Goal: Task Accomplishment & Management: Complete application form

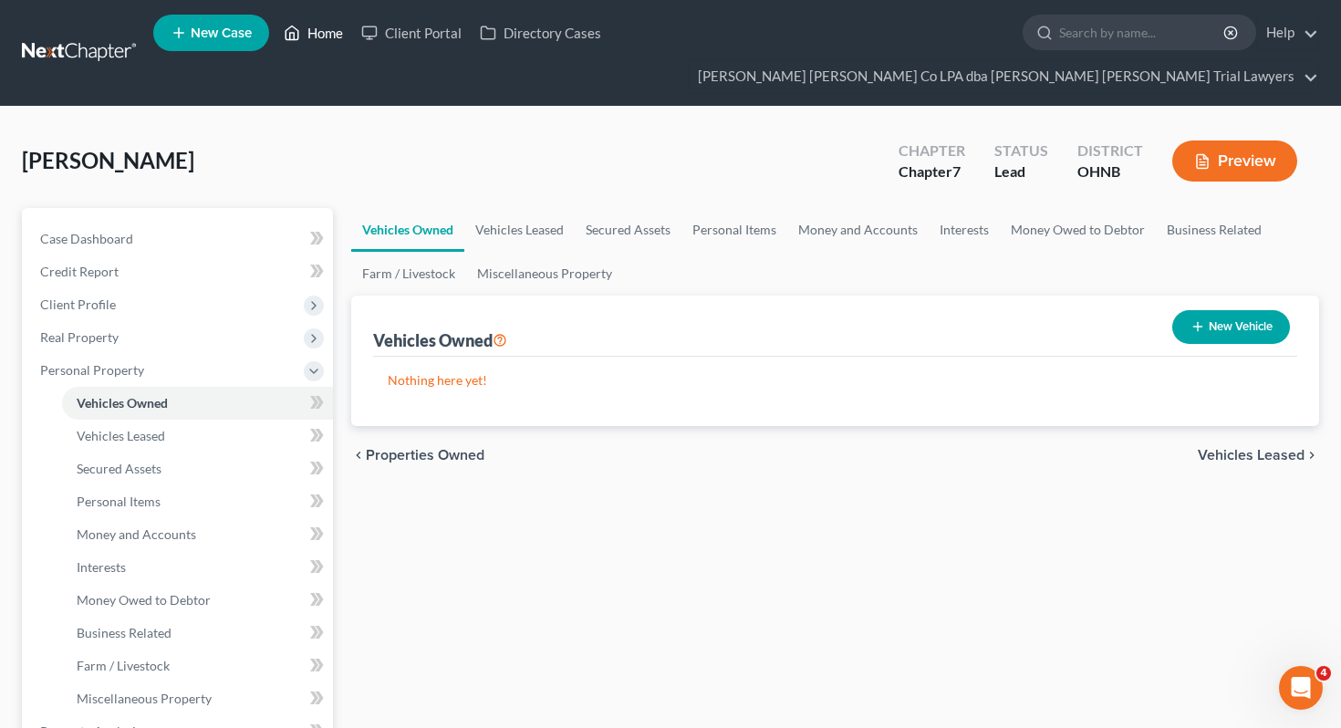
click at [308, 37] on link "Home" at bounding box center [314, 32] width 78 height 33
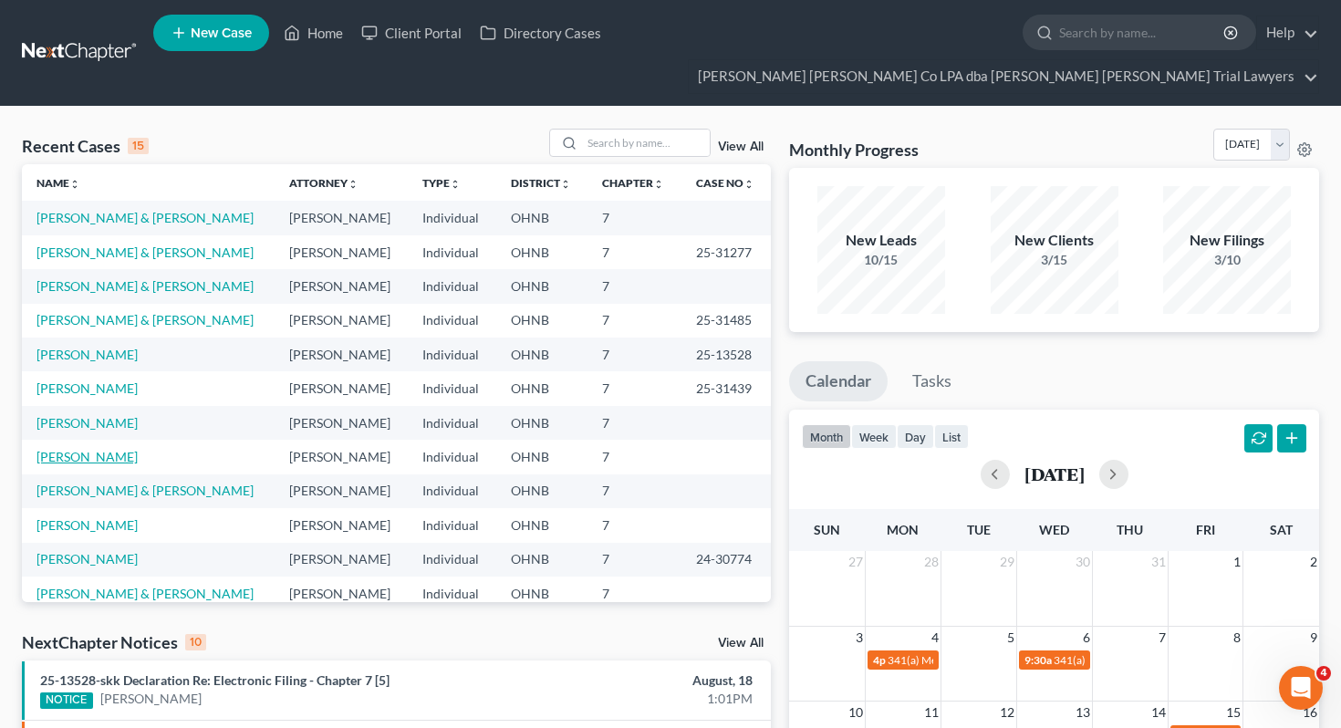
click at [70, 449] on link "[PERSON_NAME]" at bounding box center [86, 457] width 101 height 16
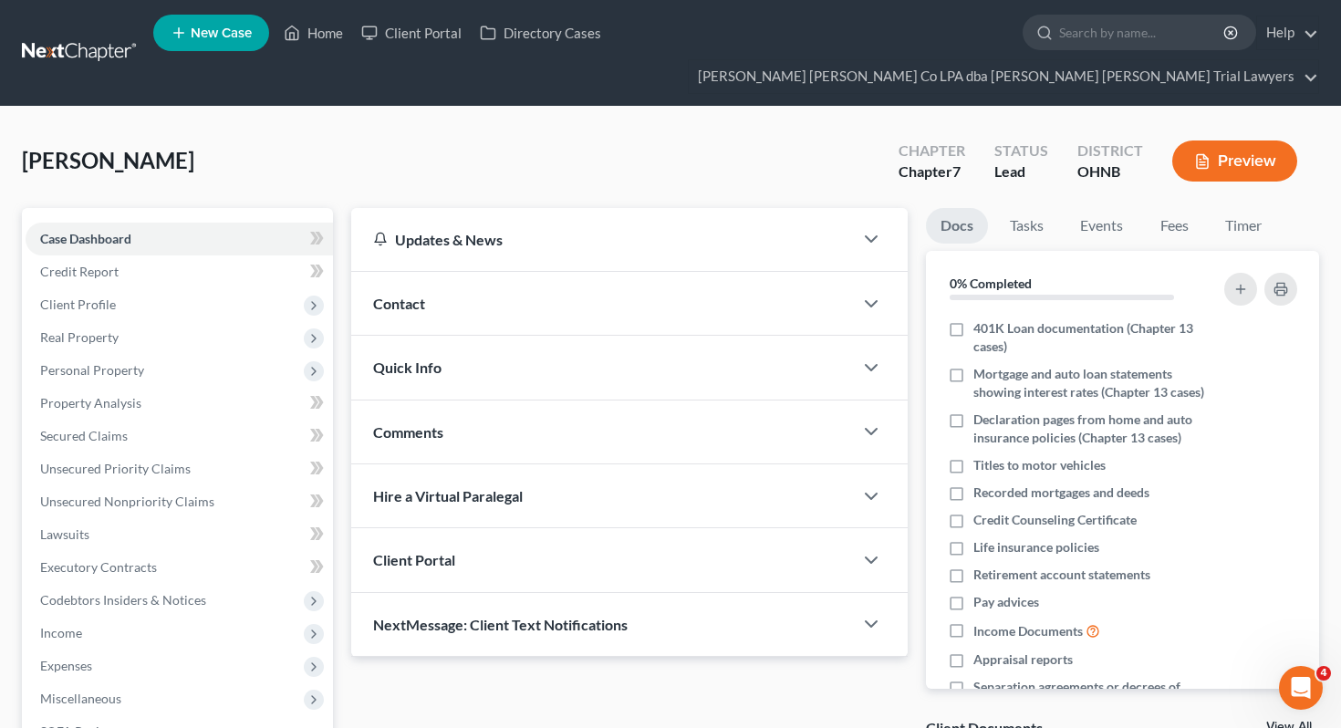
click at [323, 129] on div "[PERSON_NAME] Upgraded Chapter Chapter 7 Status Lead District [GEOGRAPHIC_DATA]…" at bounding box center [670, 168] width 1297 height 79
click at [249, 255] on link "Credit Report" at bounding box center [179, 271] width 307 height 33
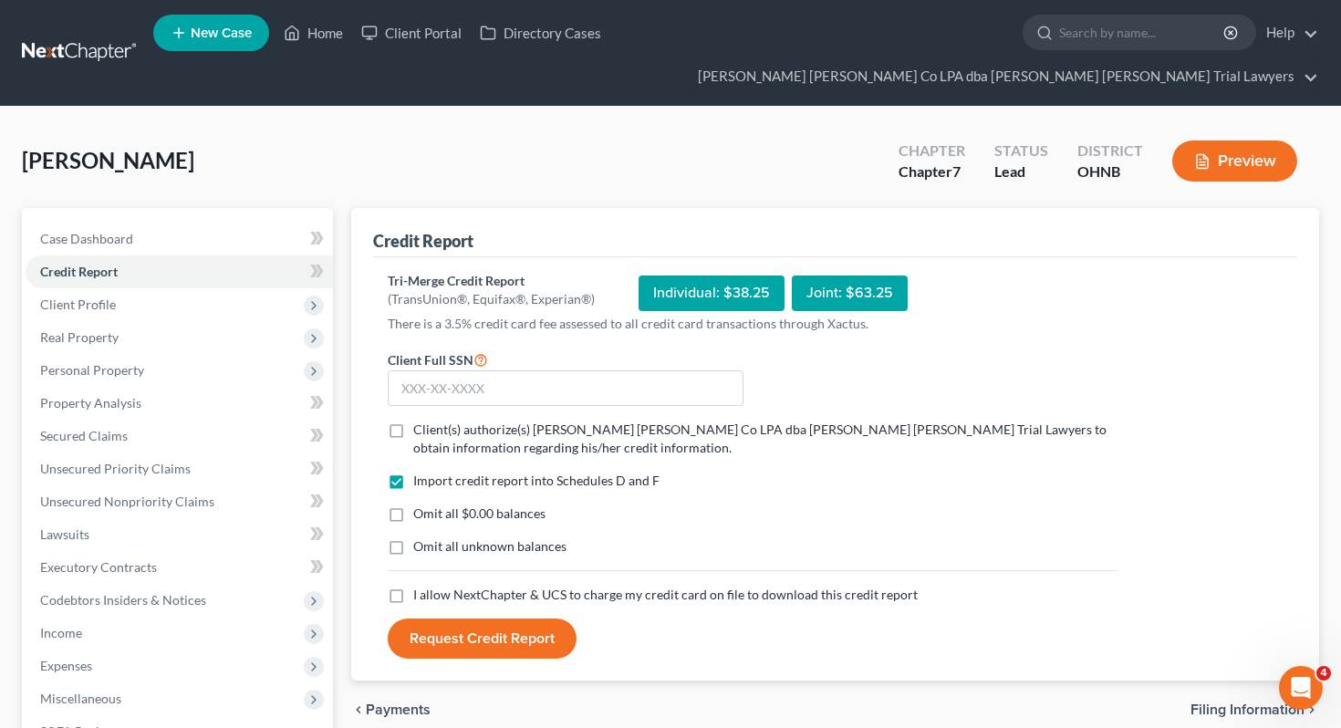
click at [456, 421] on span "Client(s) authorize(s) [PERSON_NAME] [PERSON_NAME] Co LPA dba [PERSON_NAME] [PE…" at bounding box center [759, 438] width 693 height 34
click at [432, 421] on input "Client(s) authorize(s) [PERSON_NAME] [PERSON_NAME] Co LPA dba [PERSON_NAME] [PE…" at bounding box center [427, 427] width 12 height 12
checkbox input "true"
click at [439, 505] on span "Omit all $0.00 balances" at bounding box center [479, 513] width 132 height 16
click at [432, 504] on input "Omit all $0.00 balances" at bounding box center [427, 510] width 12 height 12
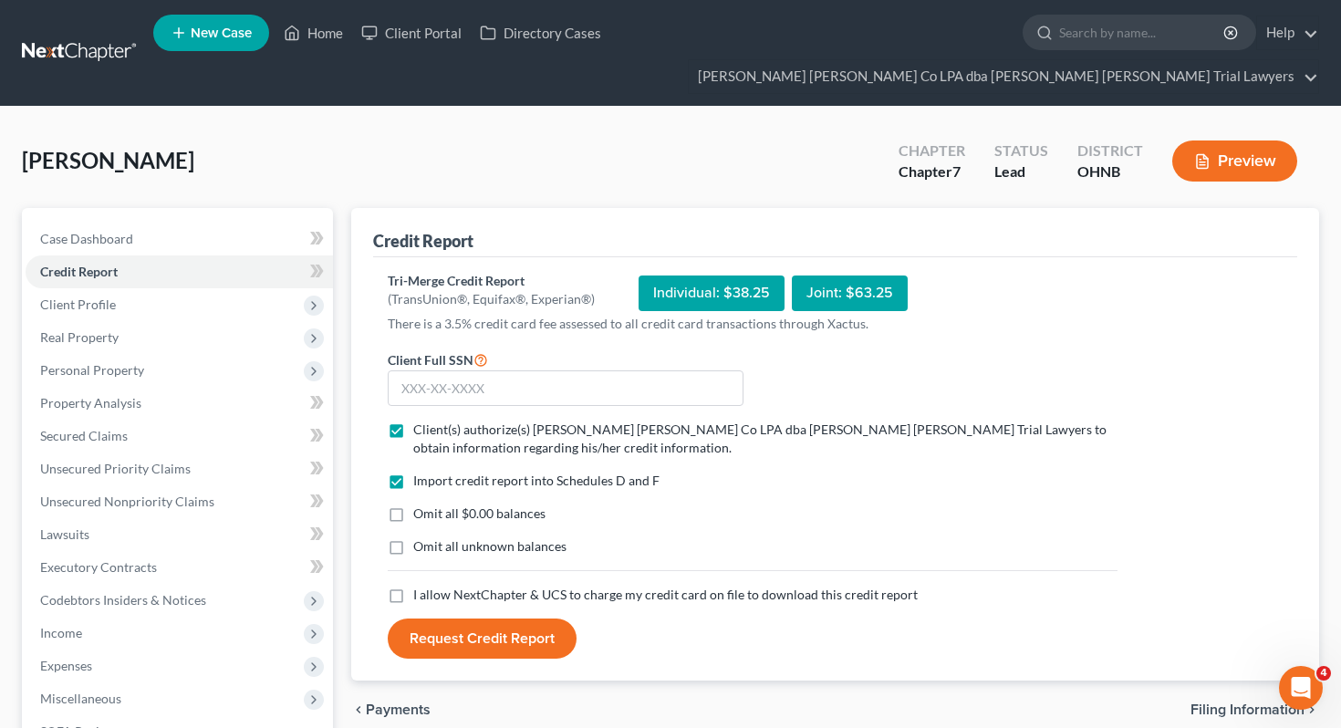
checkbox input "true"
click at [439, 538] on span "Omit all unknown balances" at bounding box center [489, 546] width 153 height 16
click at [432, 537] on input "Omit all unknown balances" at bounding box center [427, 543] width 12 height 12
checkbox input "true"
click at [436, 587] on span "I allow NextChapter & UCS to charge my credit card on file to download this cre…" at bounding box center [665, 595] width 504 height 16
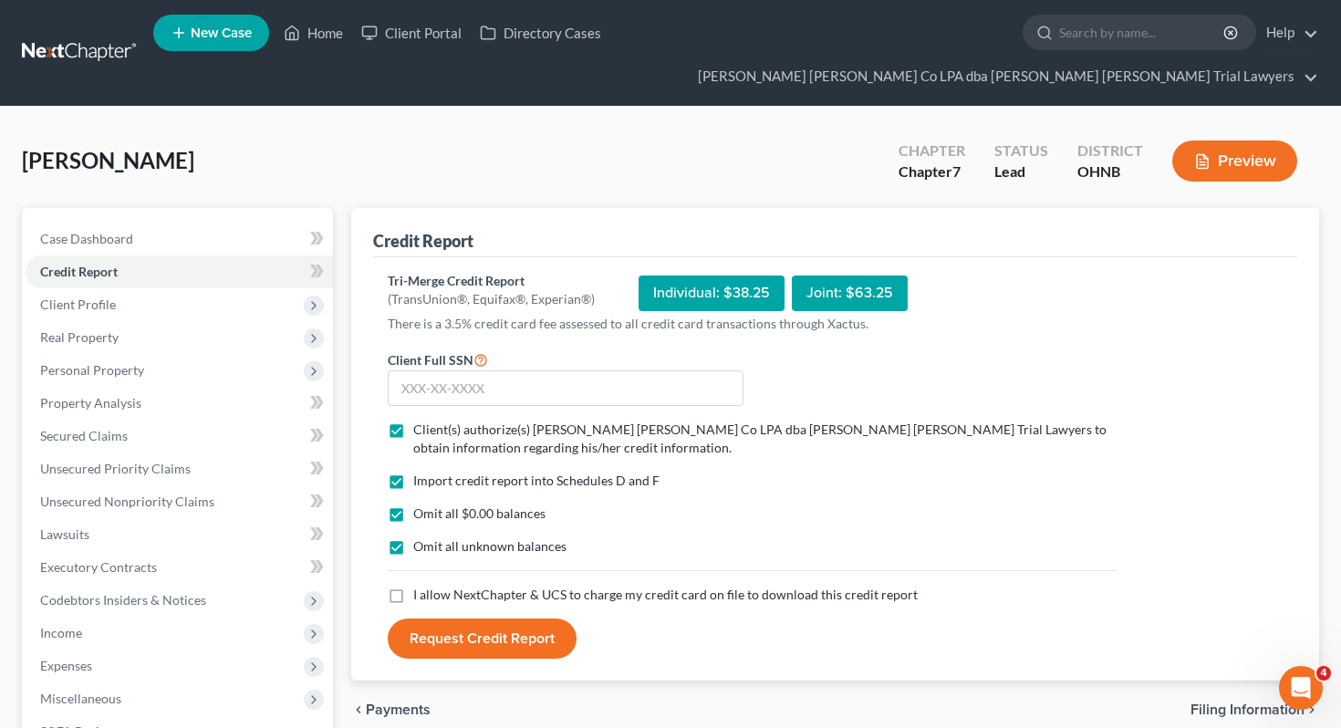
click at [432, 586] on input "I allow NextChapter & UCS to charge my credit card on file to download this cre…" at bounding box center [427, 592] width 12 height 12
checkbox input "true"
click at [459, 370] on input "text" at bounding box center [566, 388] width 356 height 36
type input "280-78-7811"
click at [491, 619] on button "Request Credit Report" at bounding box center [482, 639] width 189 height 40
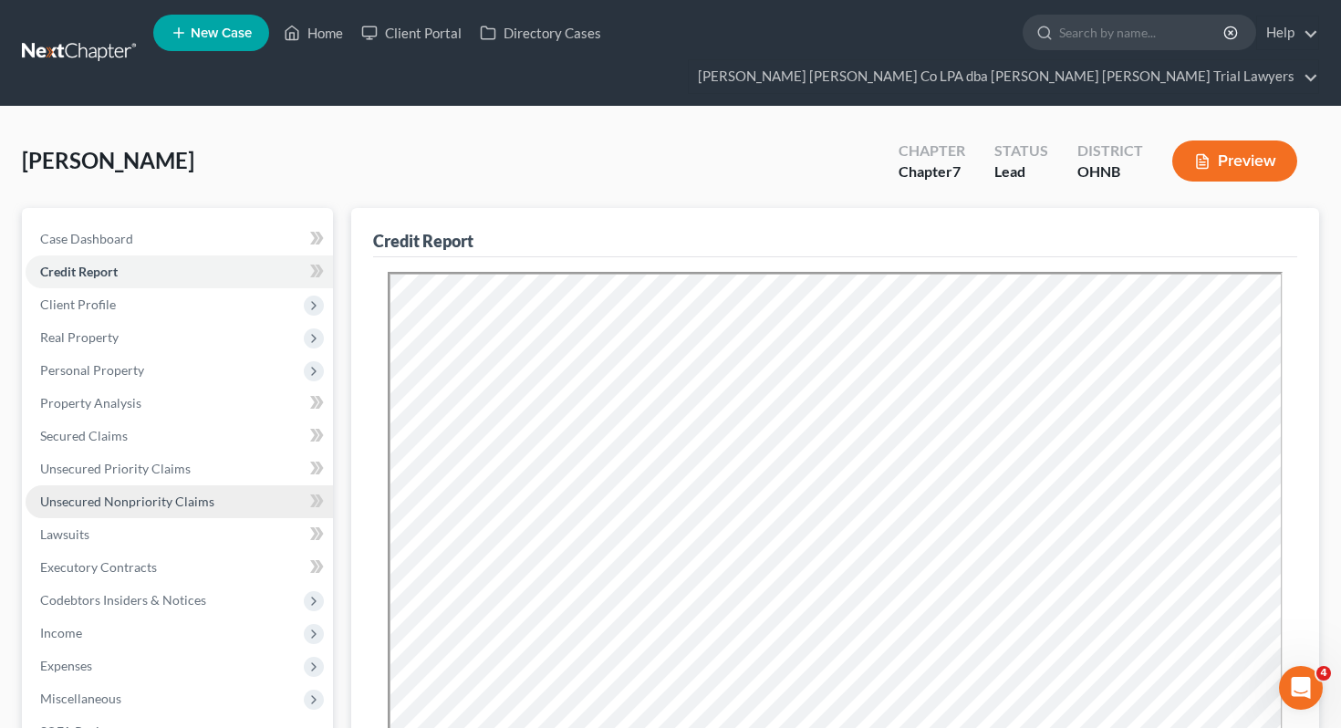
click at [186, 494] on span "Unsecured Nonpriority Claims" at bounding box center [127, 502] width 174 height 16
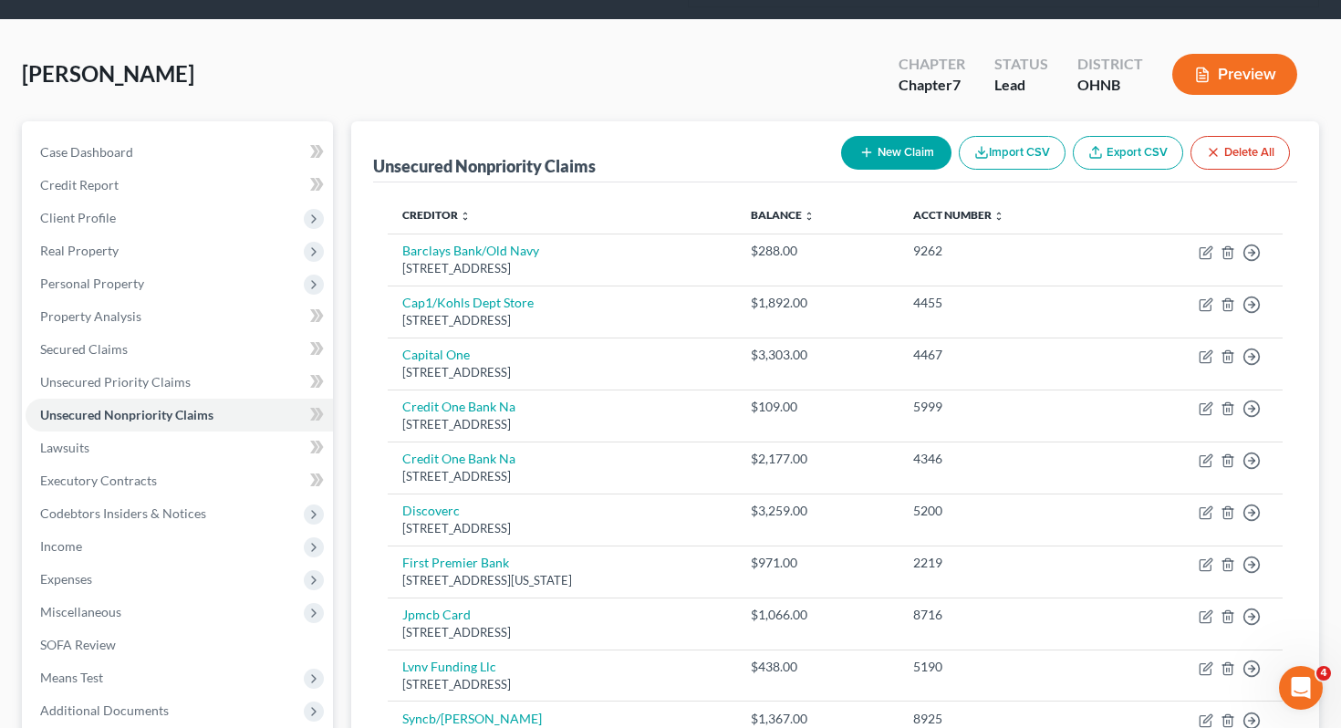
scroll to position [82, 0]
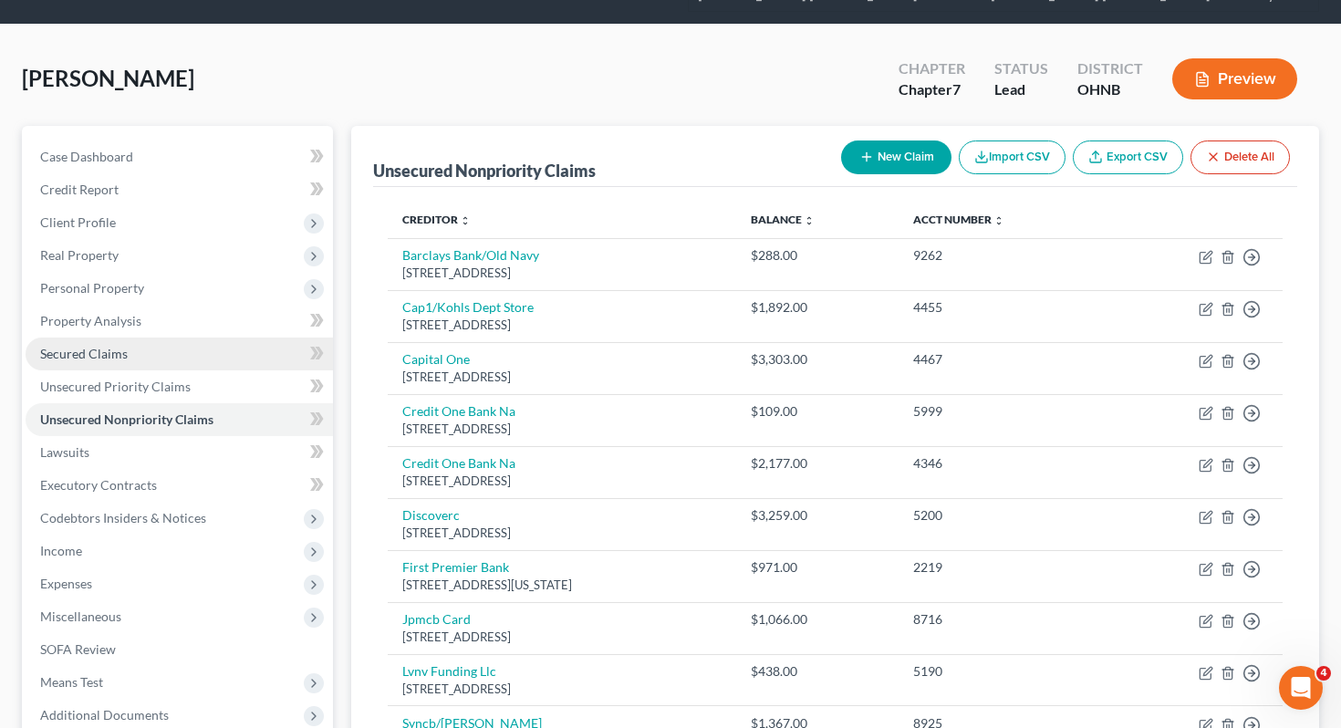
click at [188, 338] on link "Secured Claims" at bounding box center [179, 354] width 307 height 33
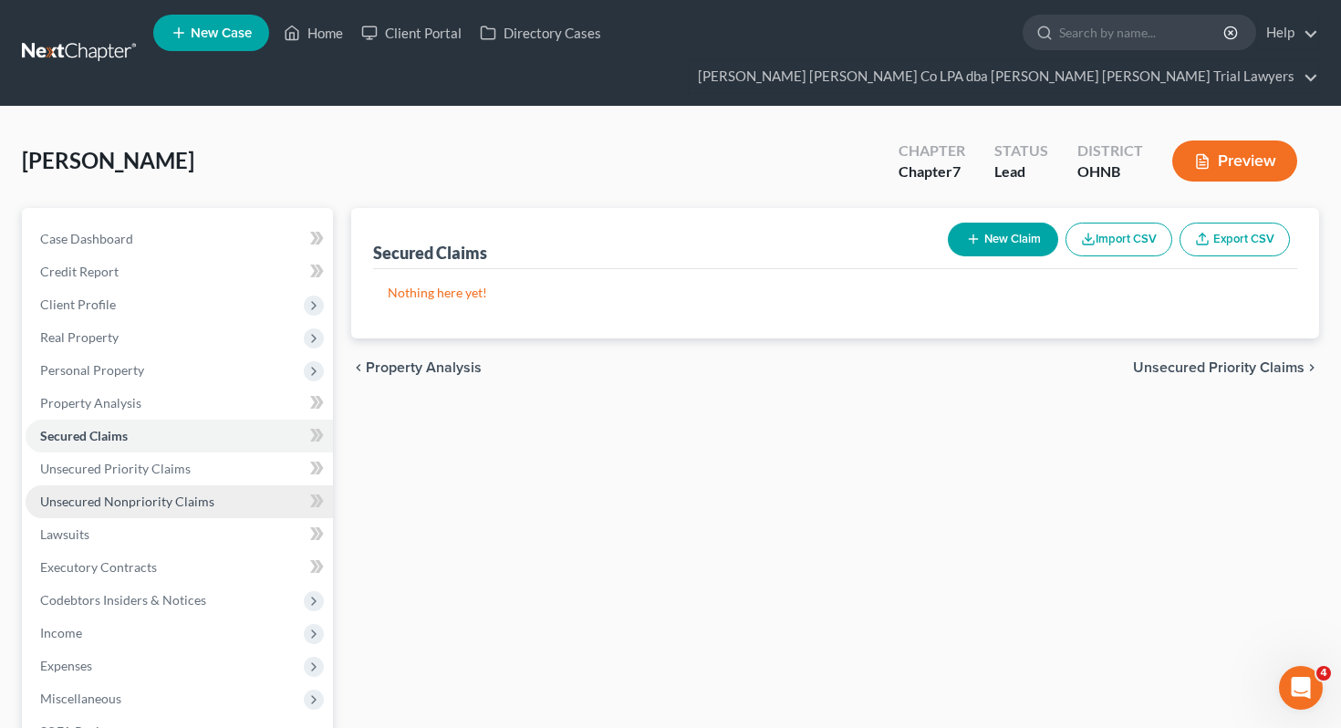
click at [147, 494] on span "Unsecured Nonpriority Claims" at bounding box center [127, 502] width 174 height 16
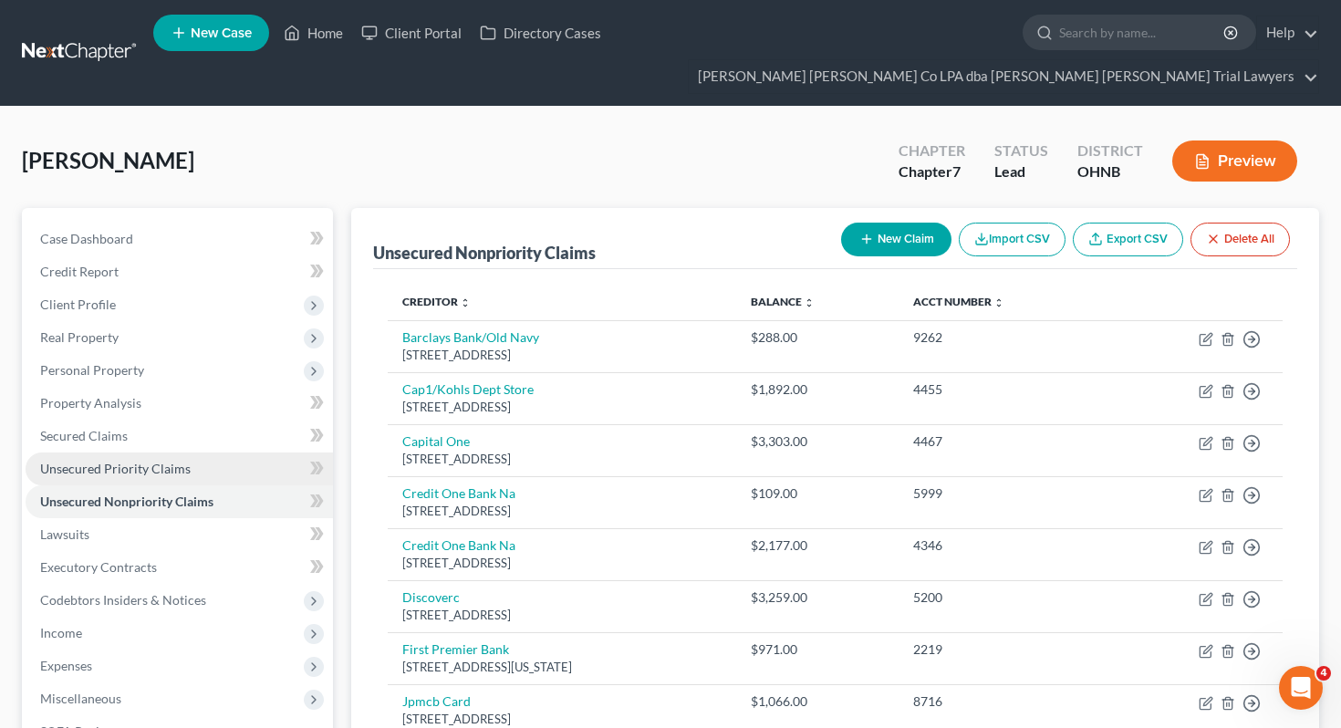
click at [257, 452] on link "Unsecured Priority Claims" at bounding box center [179, 468] width 307 height 33
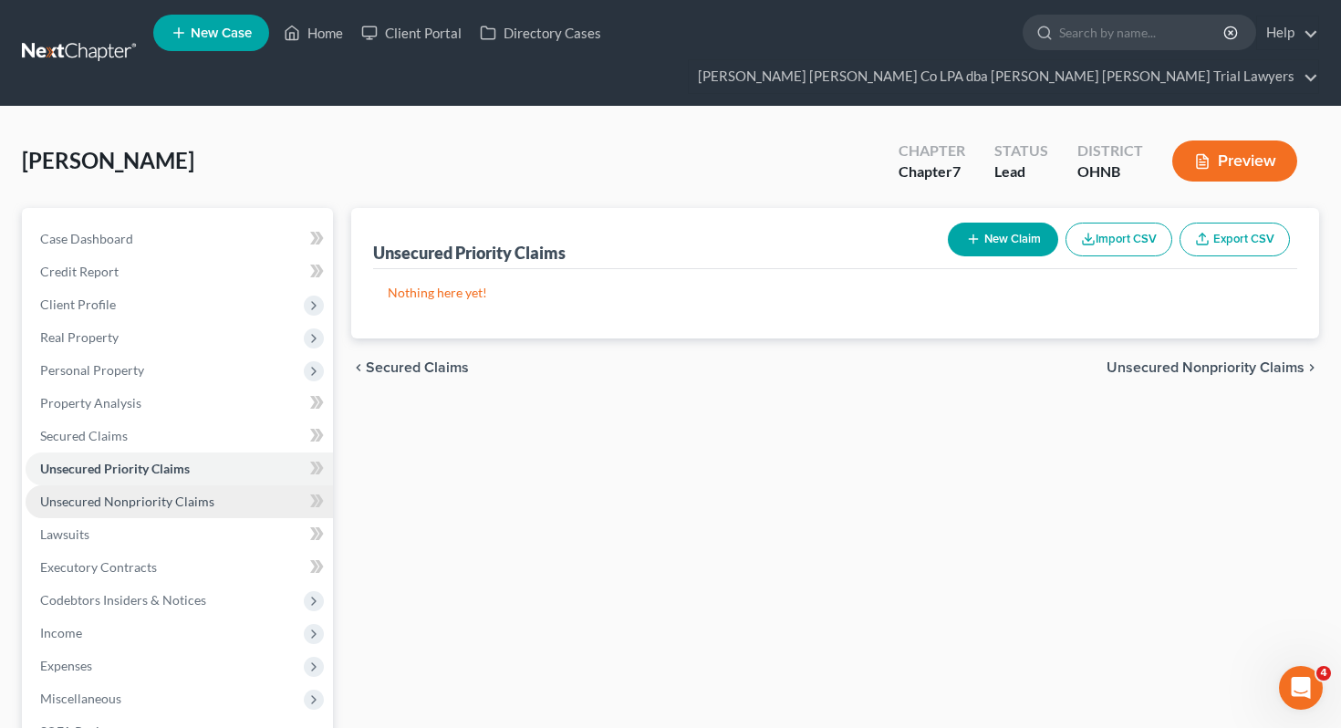
click at [246, 485] on link "Unsecured Nonpriority Claims" at bounding box center [179, 501] width 307 height 33
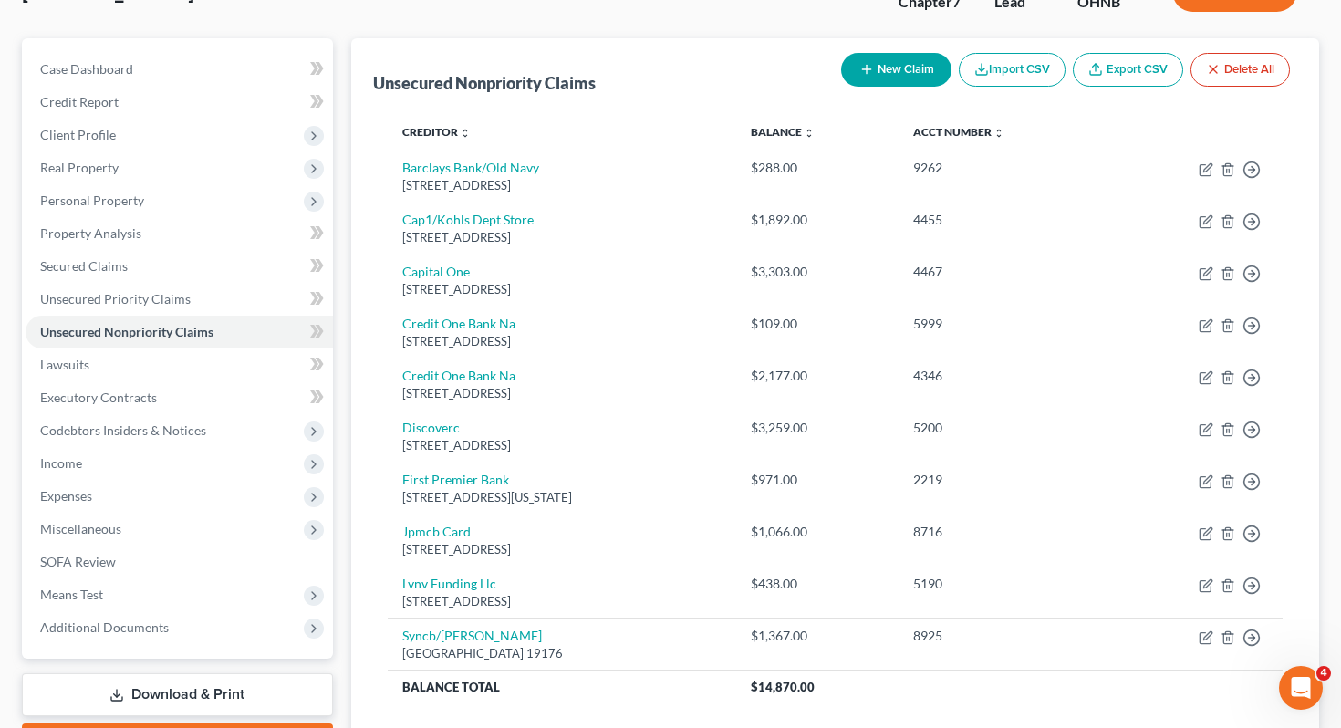
scroll to position [175, 0]
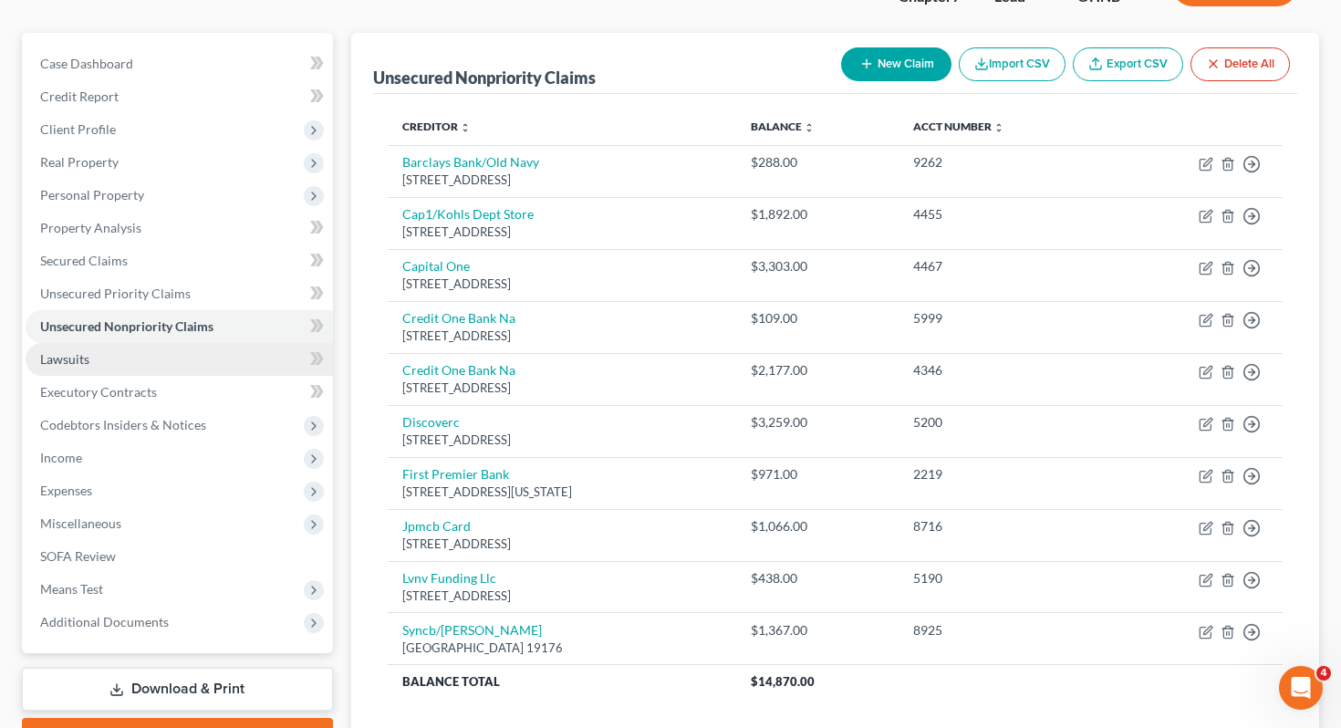
click at [182, 343] on link "Lawsuits" at bounding box center [179, 359] width 307 height 33
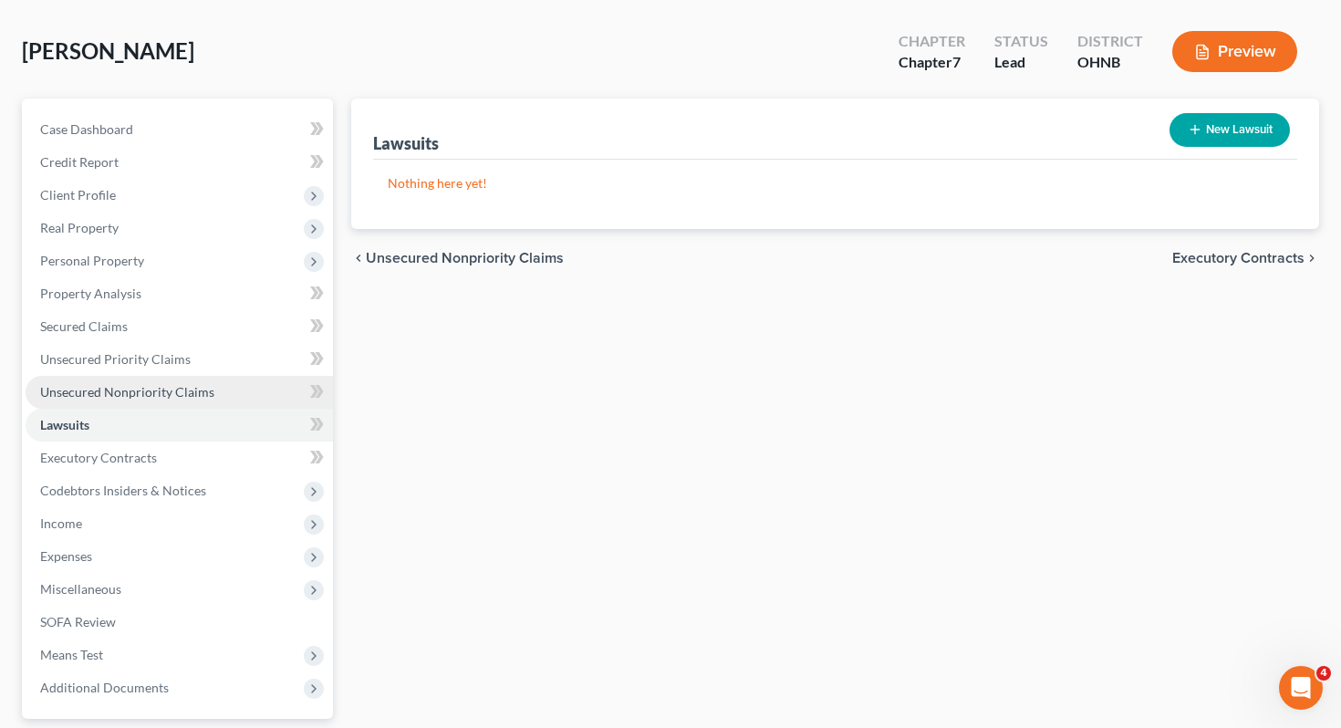
scroll to position [111, 0]
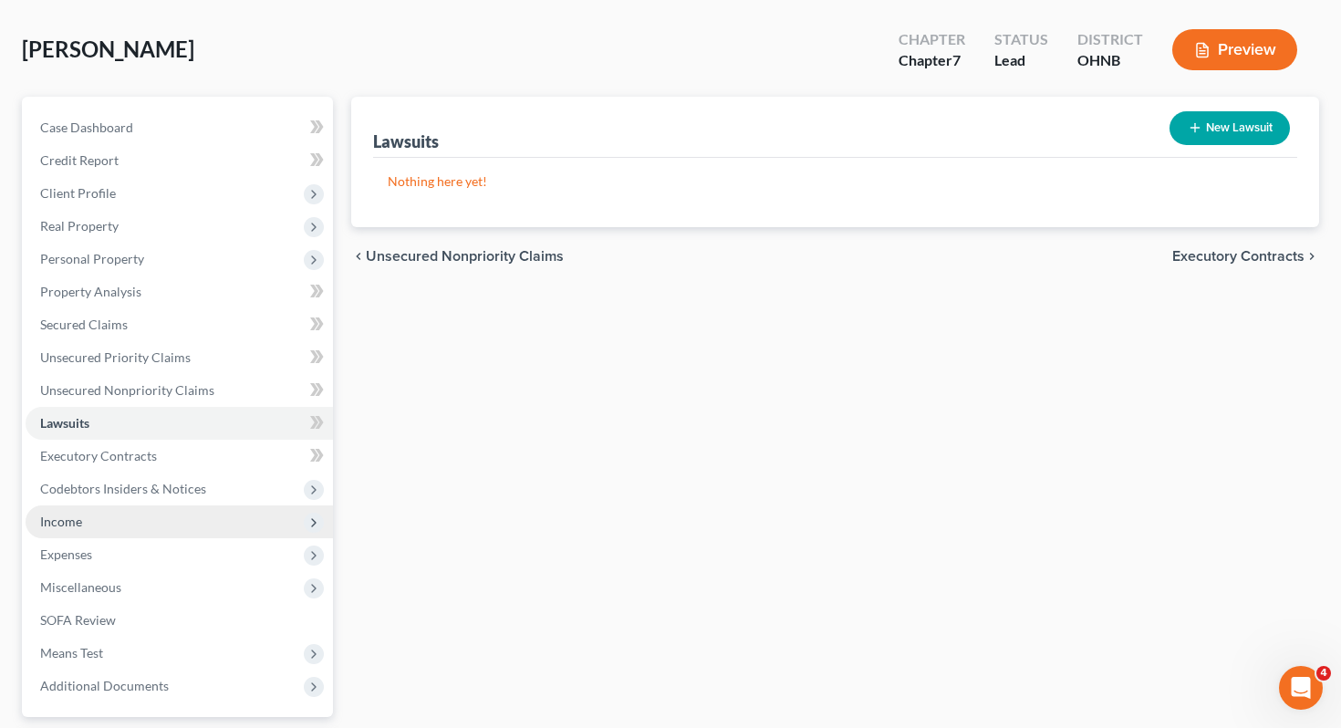
click at [184, 505] on span "Income" at bounding box center [179, 521] width 307 height 33
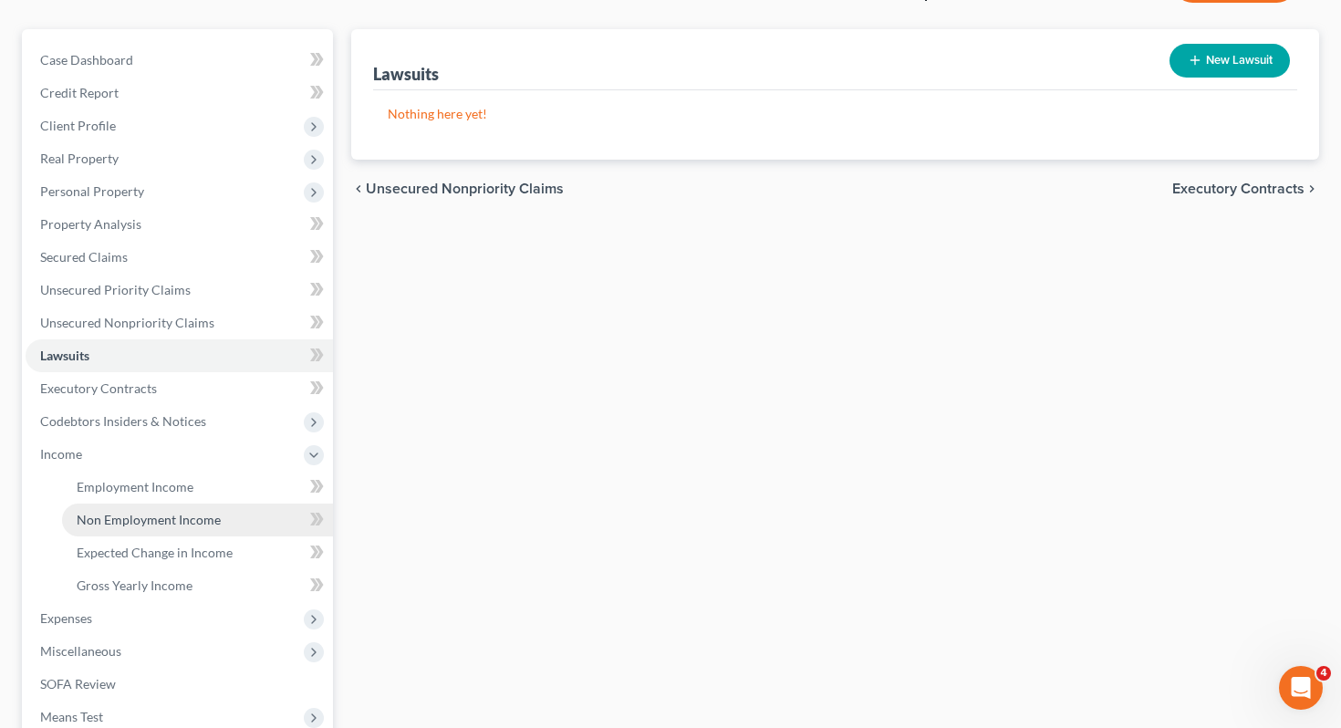
scroll to position [201, 0]
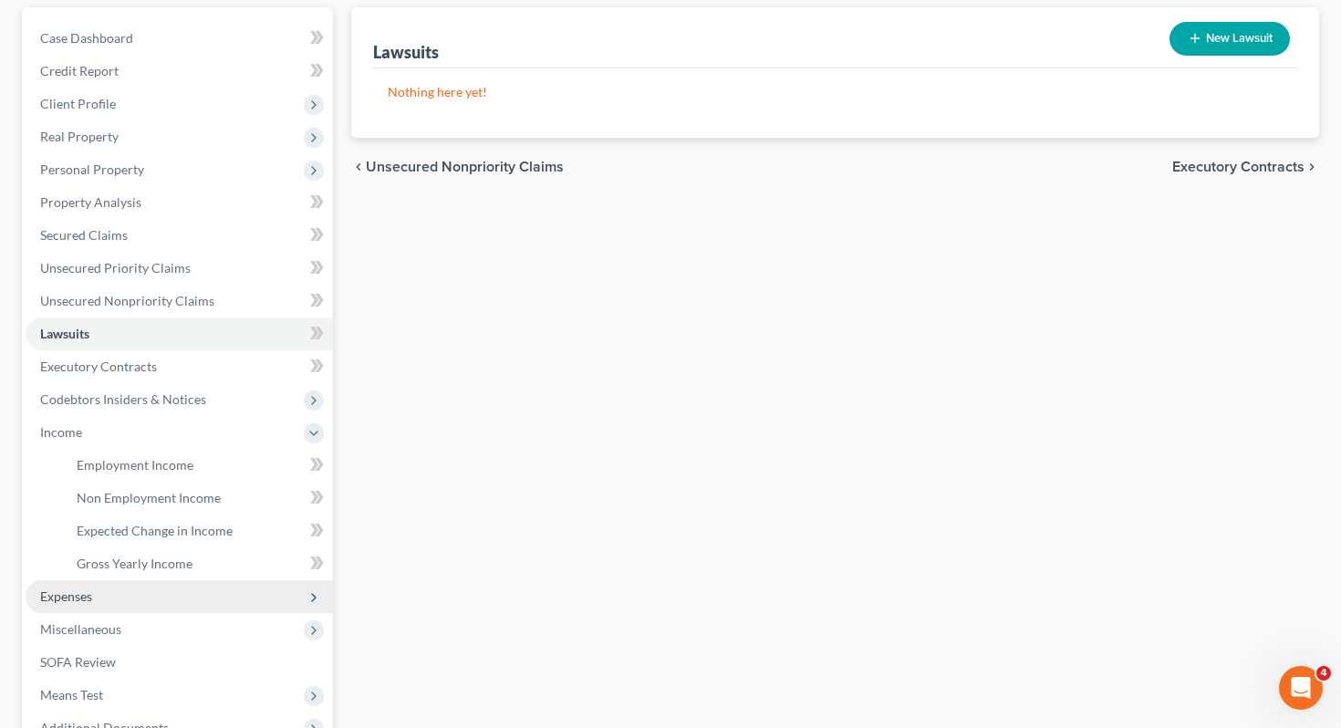
click at [190, 580] on span "Expenses" at bounding box center [179, 596] width 307 height 33
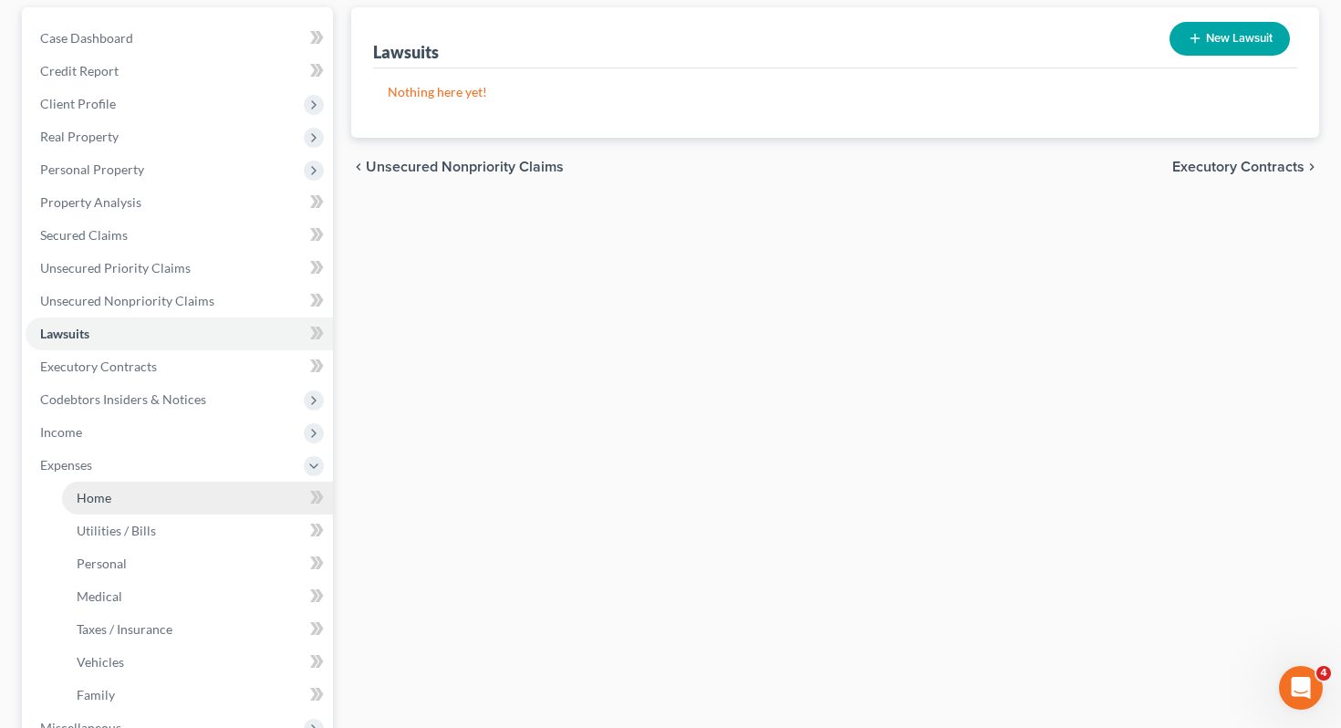
click at [192, 482] on link "Home" at bounding box center [197, 498] width 271 height 33
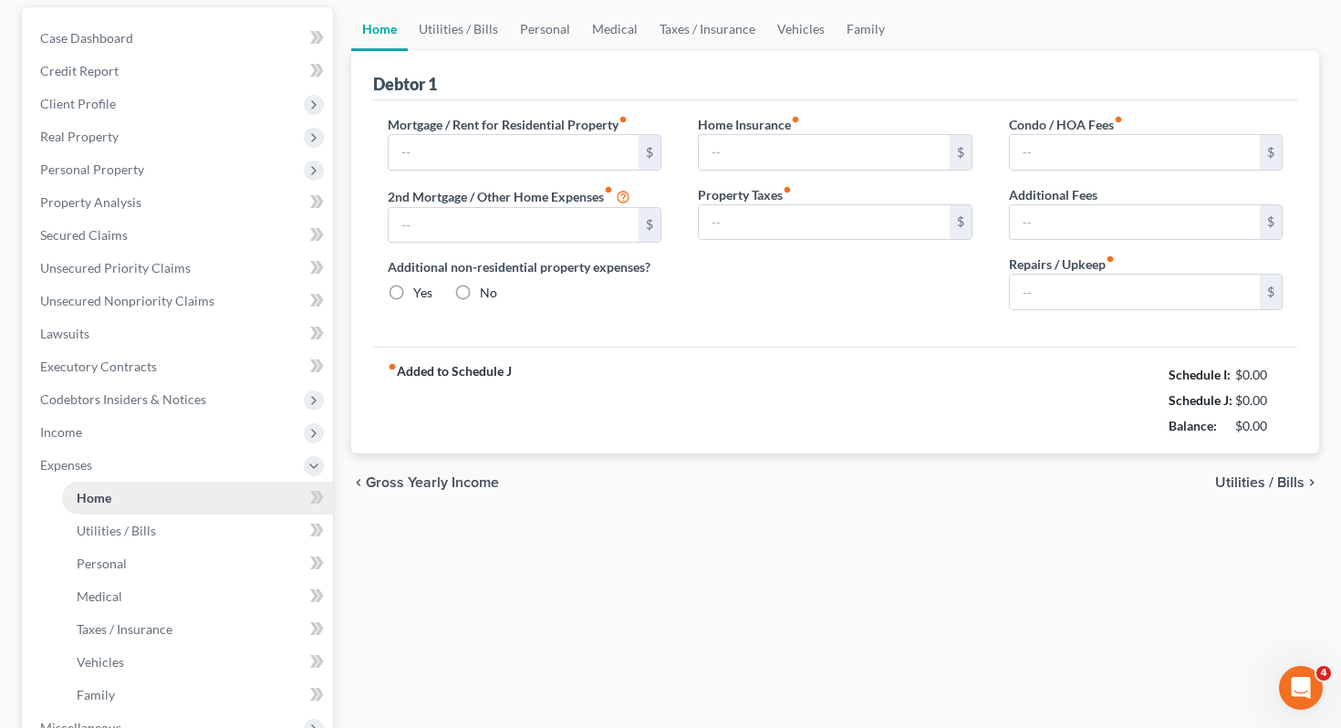
scroll to position [154, 0]
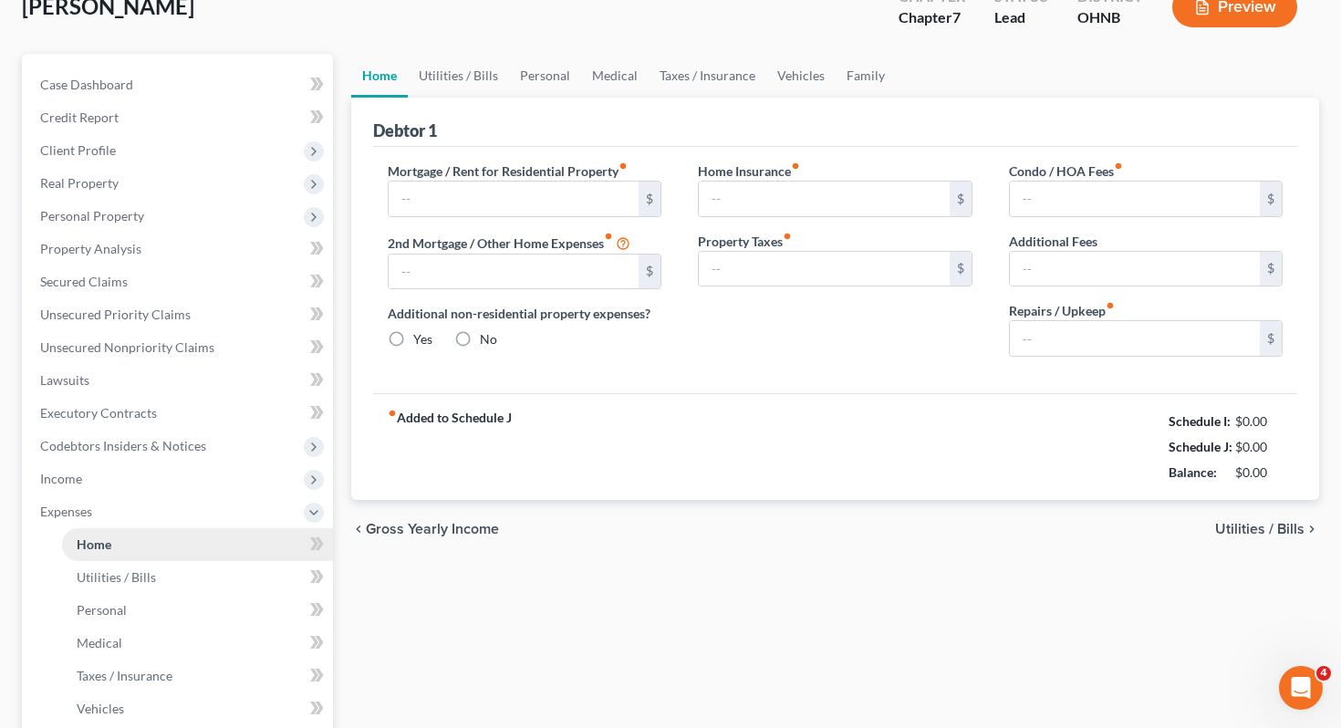
type input "500.00"
type input "0.00"
radio input "true"
type input "0.00"
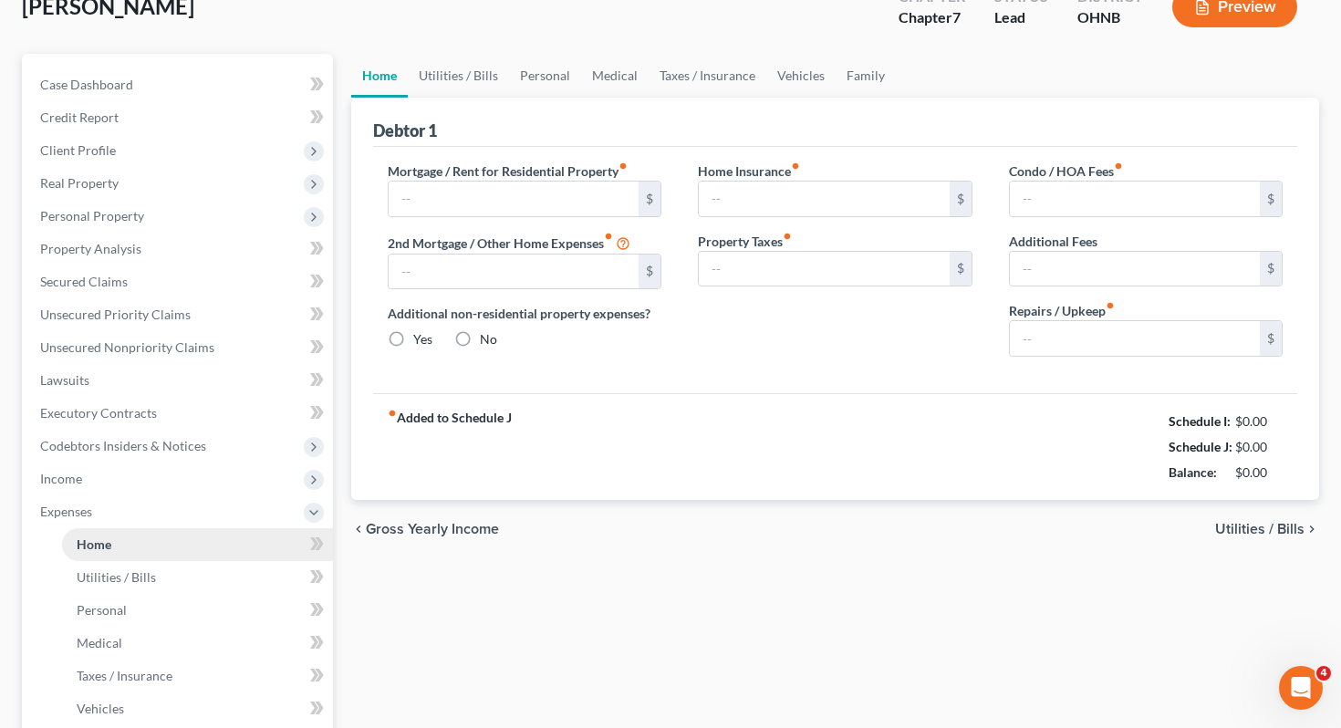
type input "0.00"
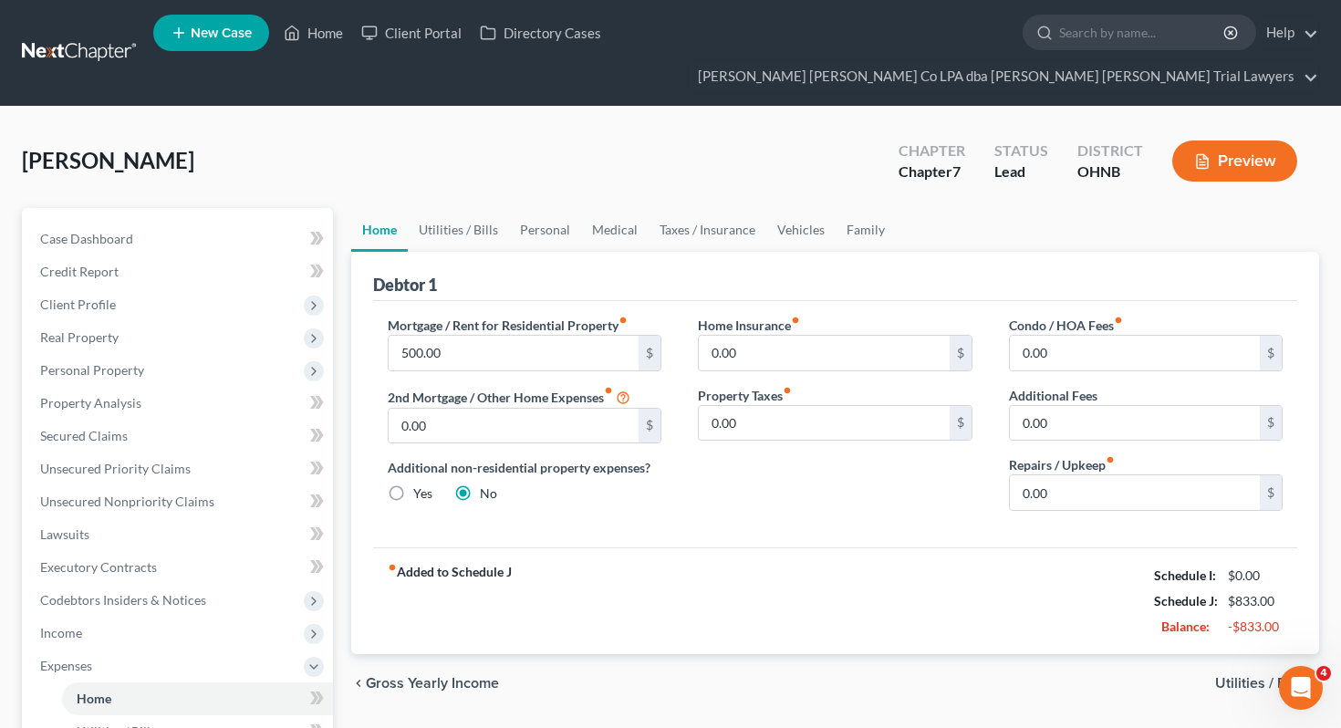
click at [343, 257] on div "Home Utilities / Bills Personal Medical Taxes / Insurance Vehicles Family Debto…" at bounding box center [835, 685] width 987 height 955
click at [167, 494] on span "Unsecured Nonpriority Claims" at bounding box center [127, 502] width 174 height 16
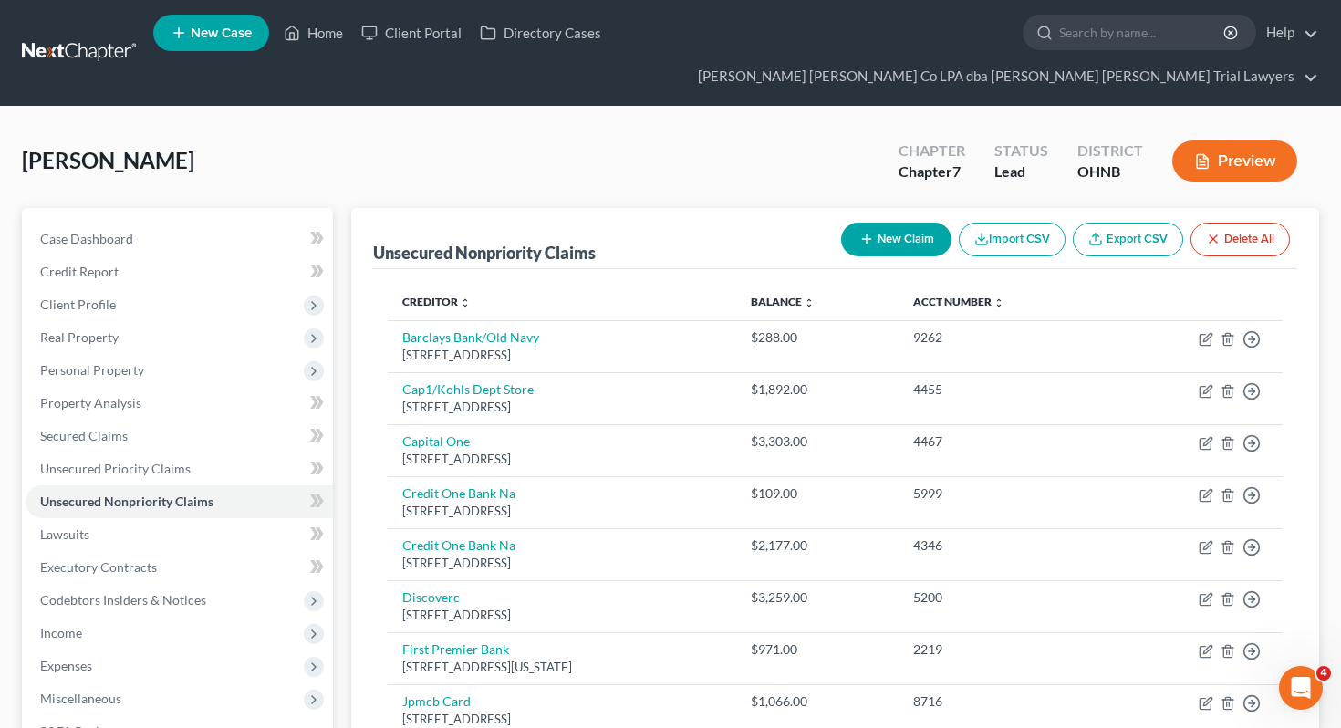
click at [890, 223] on button "New Claim" at bounding box center [896, 240] width 110 height 34
select select "0"
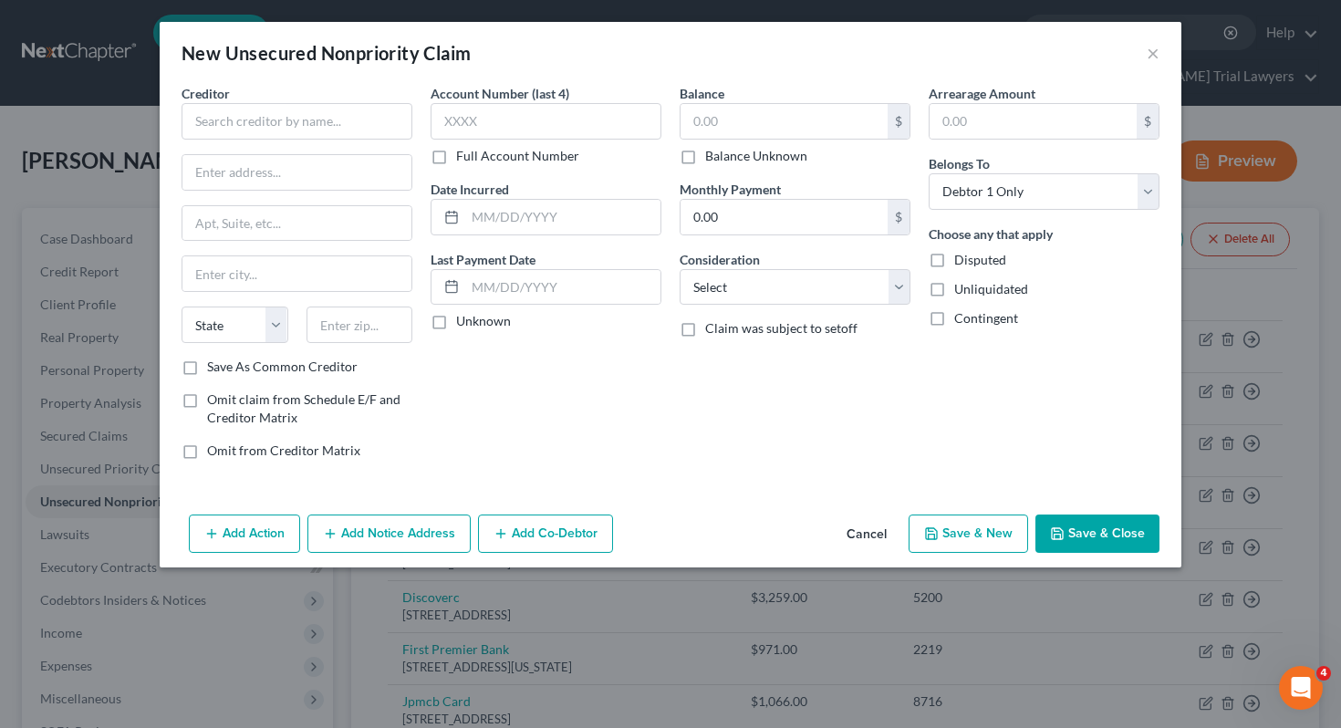
click at [1163, 55] on div "New Unsecured Nonpriority Claim ×" at bounding box center [671, 53] width 1022 height 62
click at [1159, 55] on button "×" at bounding box center [1153, 53] width 13 height 22
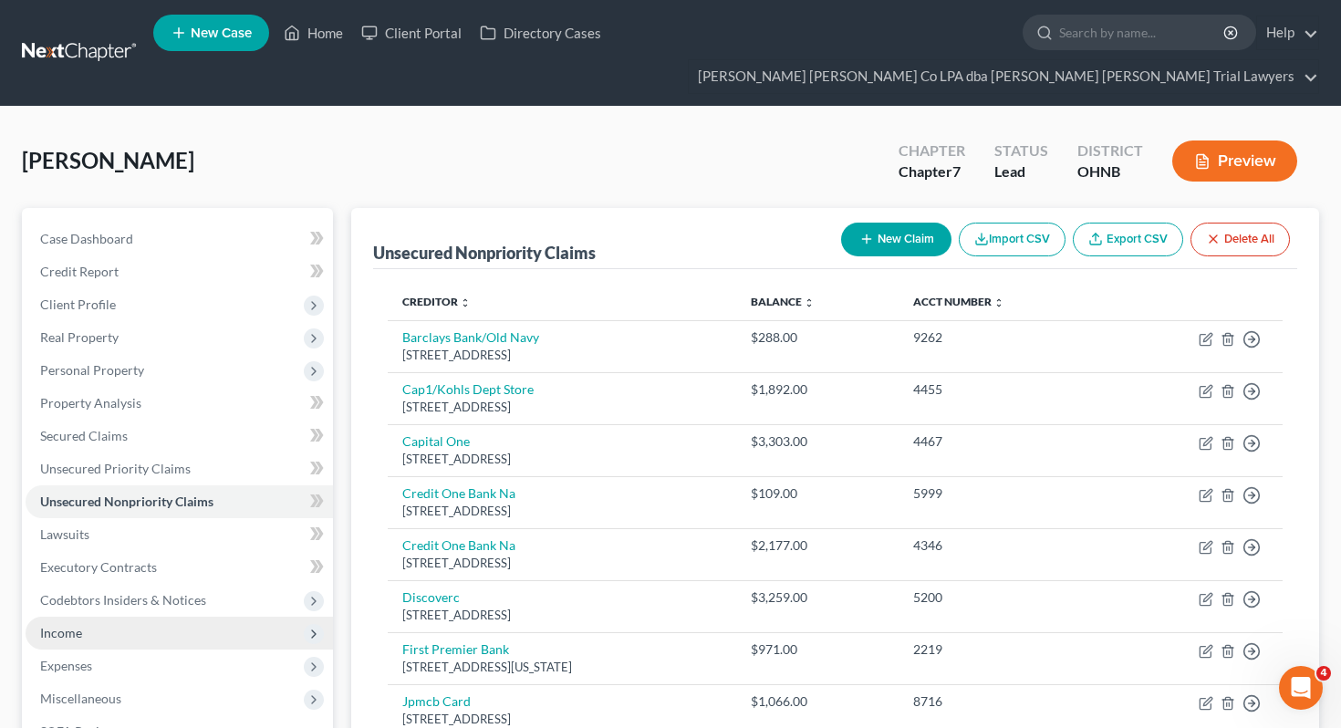
click at [156, 617] on span "Income" at bounding box center [179, 633] width 307 height 33
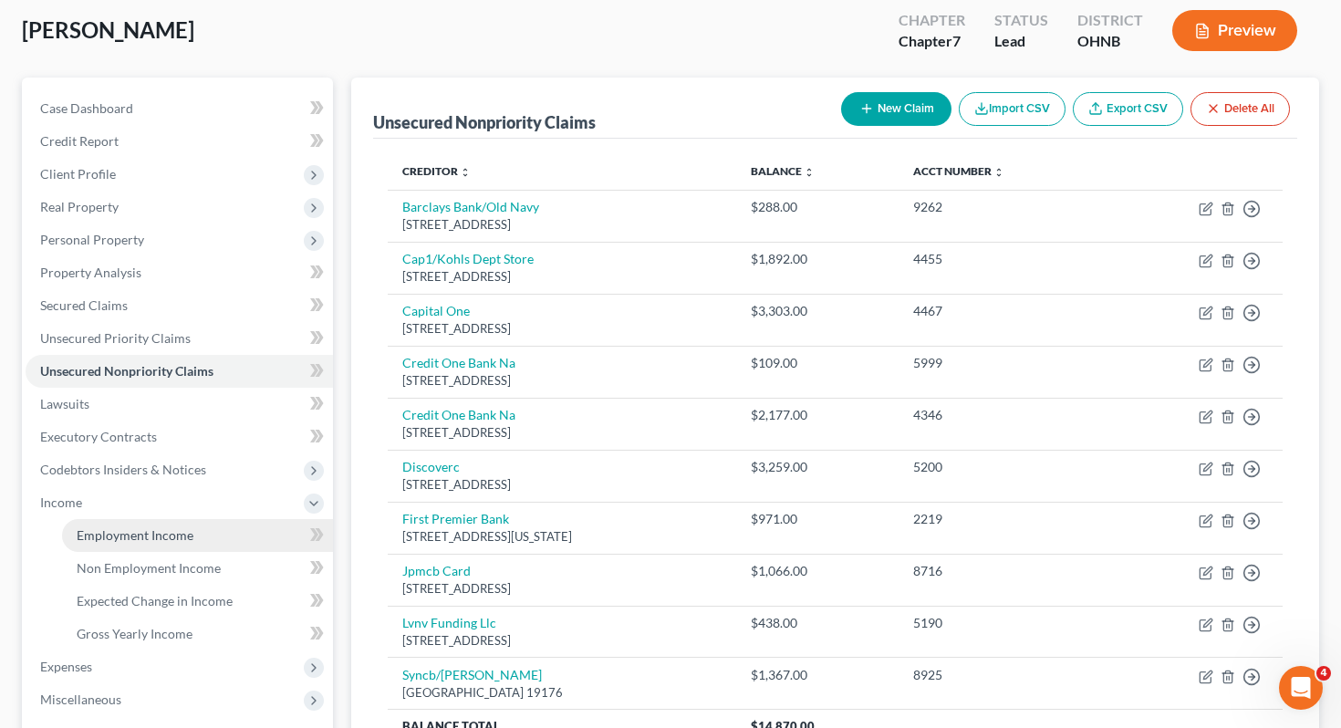
scroll to position [132, 0]
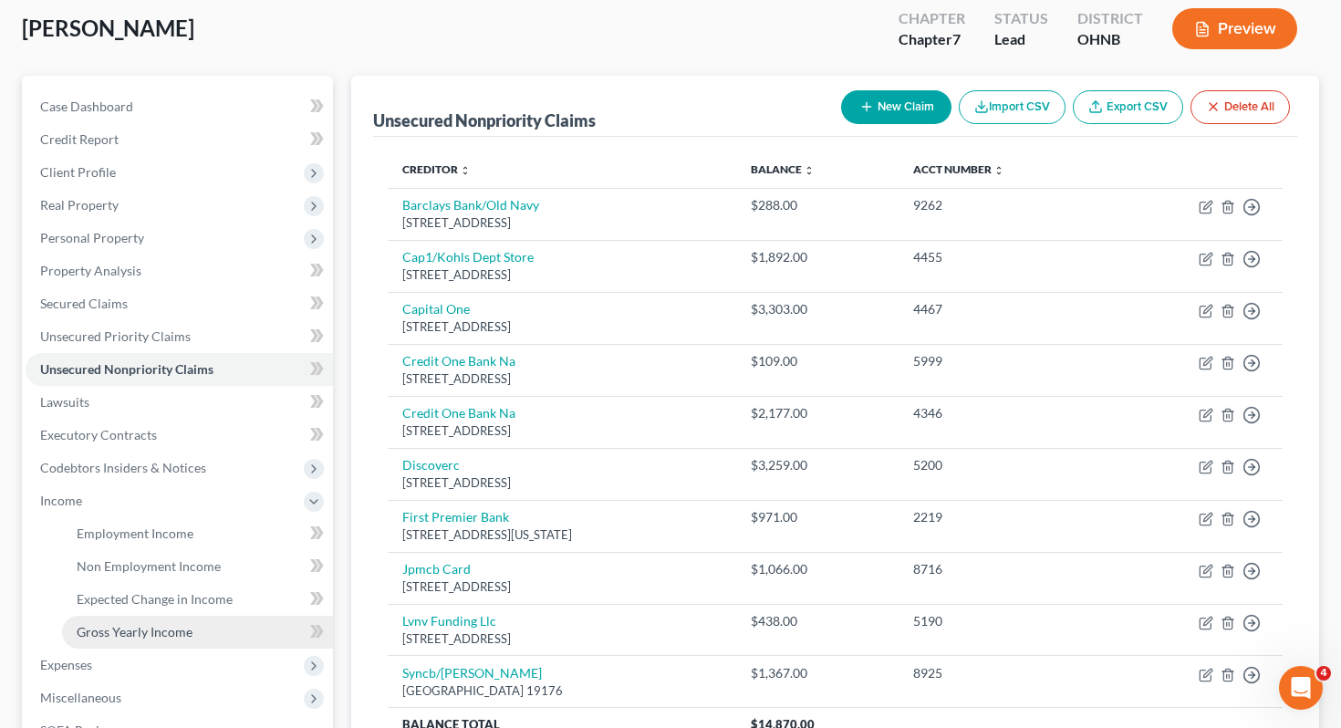
click at [163, 616] on link "Gross Yearly Income" at bounding box center [197, 632] width 271 height 33
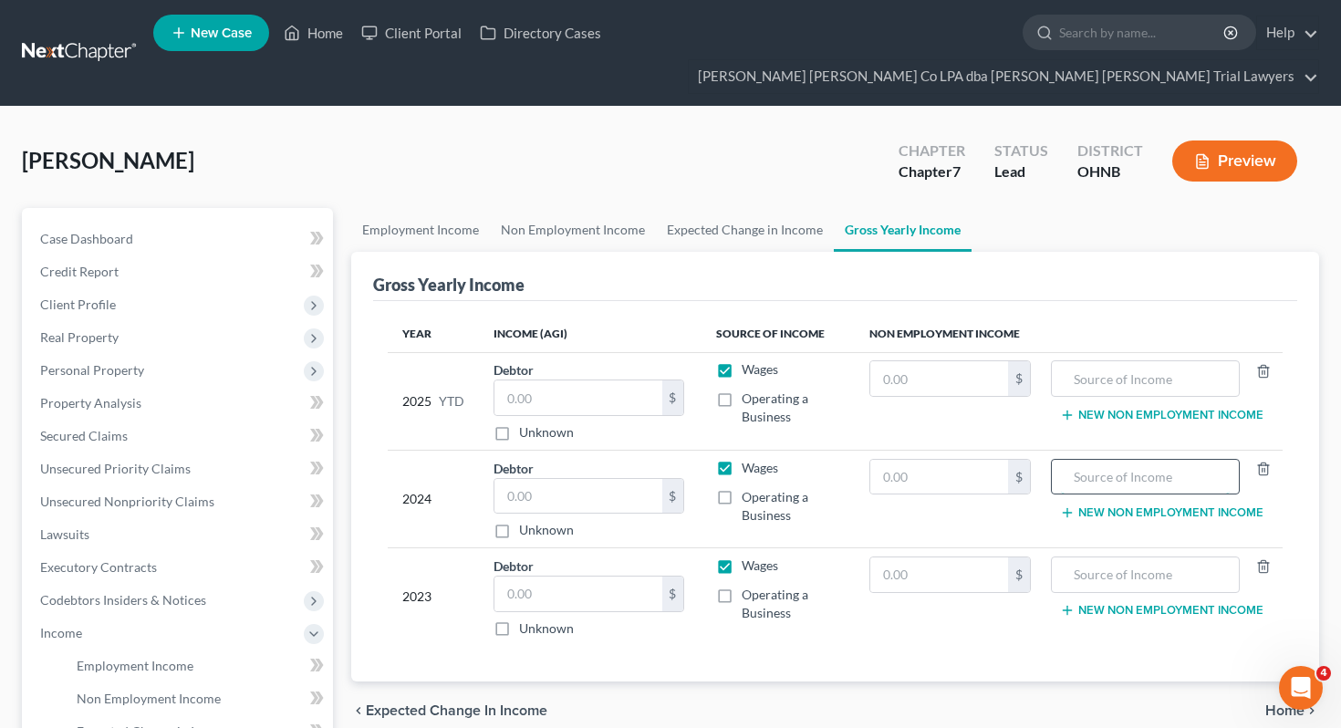
click at [1132, 460] on input "text" at bounding box center [1145, 477] width 168 height 35
type input "SSI"
click at [1176, 361] on input "text" at bounding box center [1145, 378] width 168 height 35
type input "SSI"
click at [849, 369] on td "Wages Operating a Business" at bounding box center [779, 401] width 154 height 98
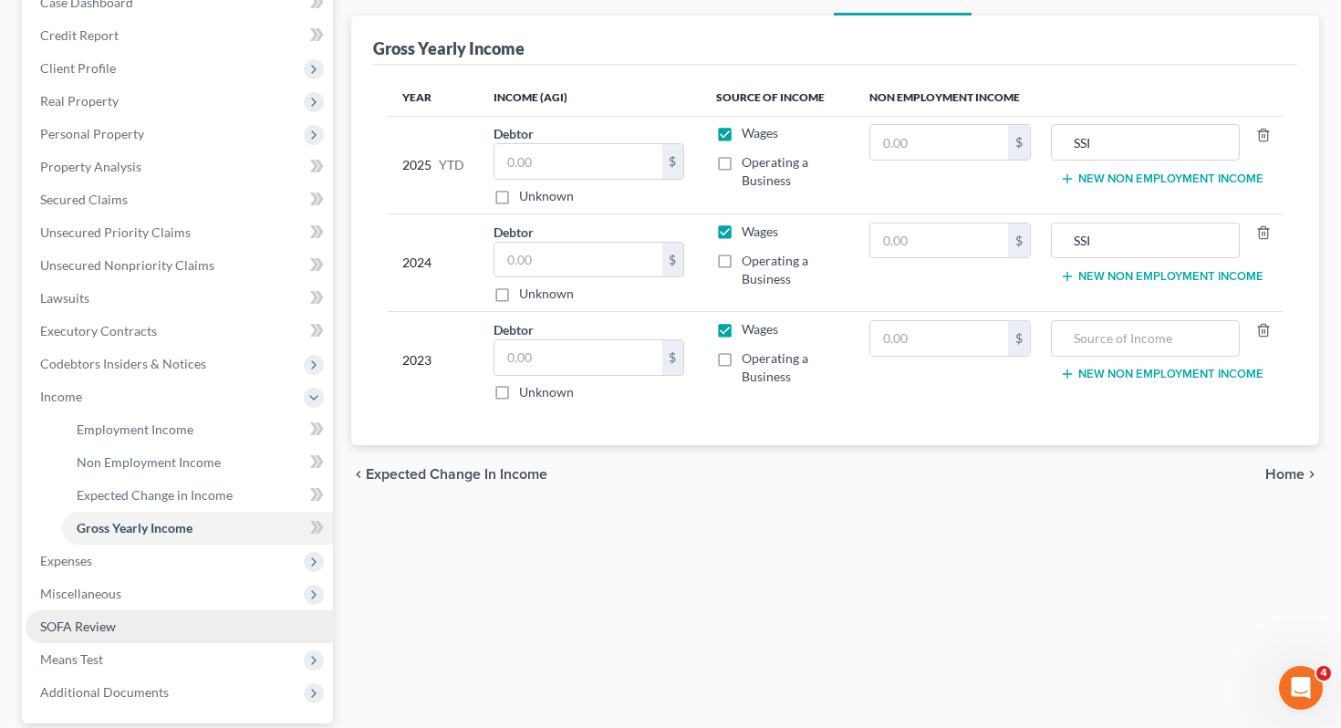
scroll to position [269, 0]
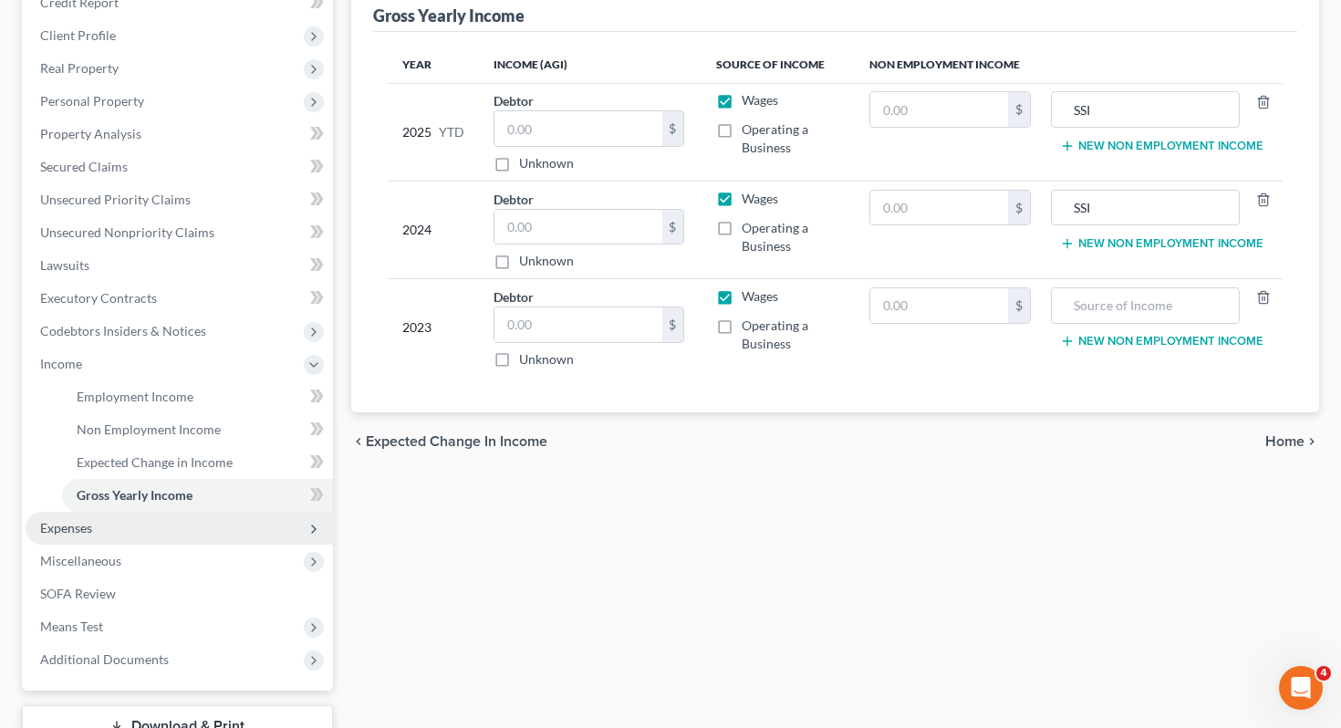
click at [151, 512] on span "Expenses" at bounding box center [179, 528] width 307 height 33
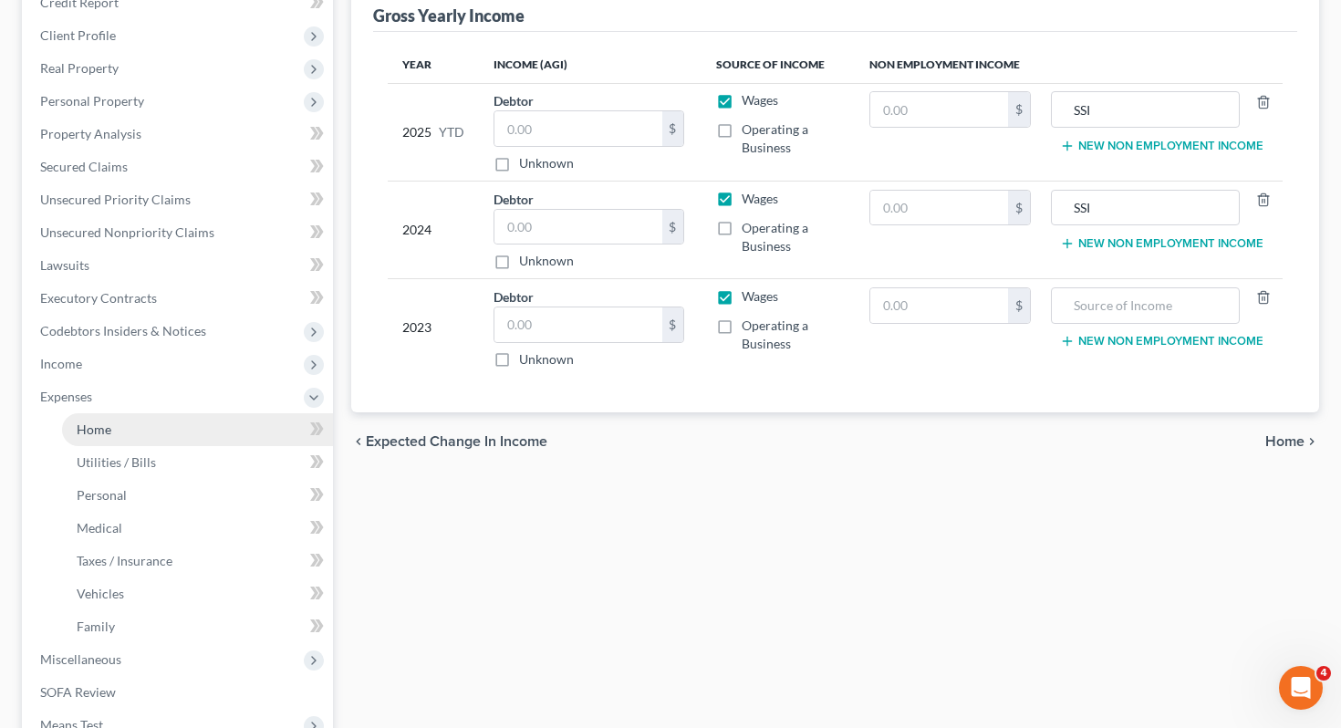
click at [199, 413] on link "Home" at bounding box center [197, 429] width 271 height 33
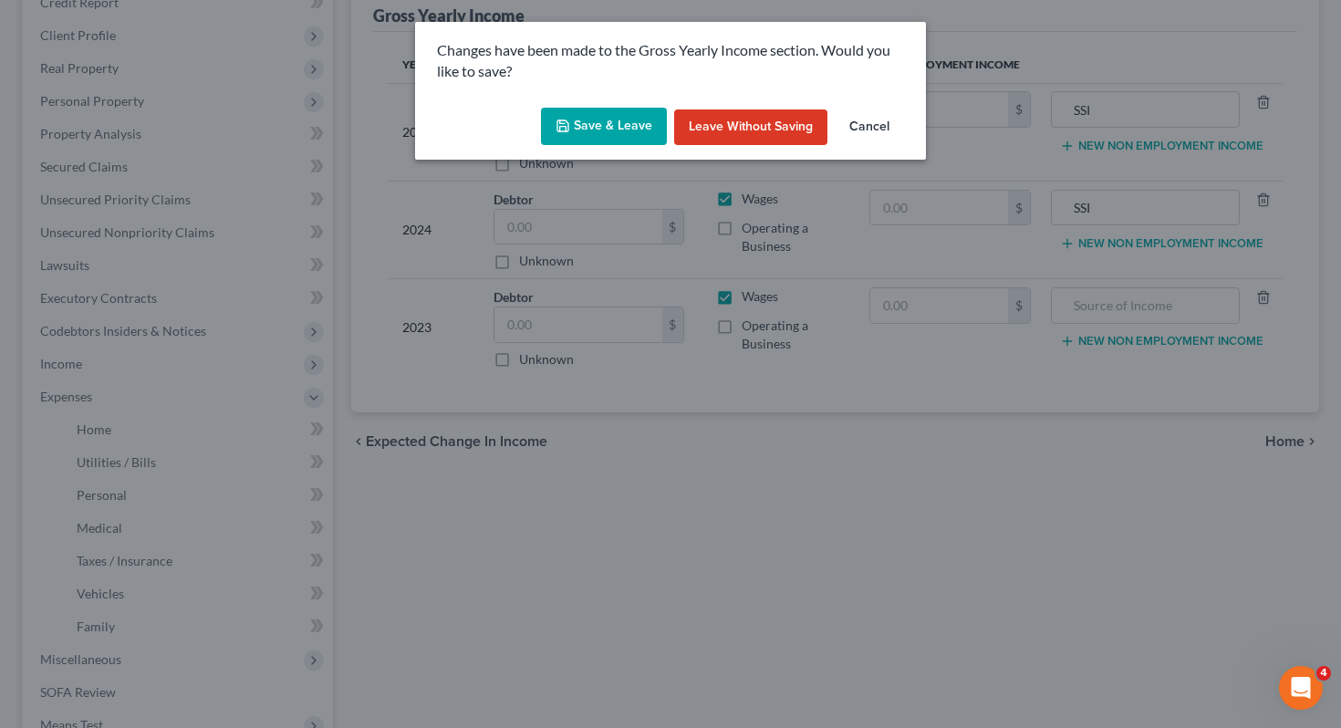
click at [617, 122] on button "Save & Leave" at bounding box center [604, 127] width 126 height 38
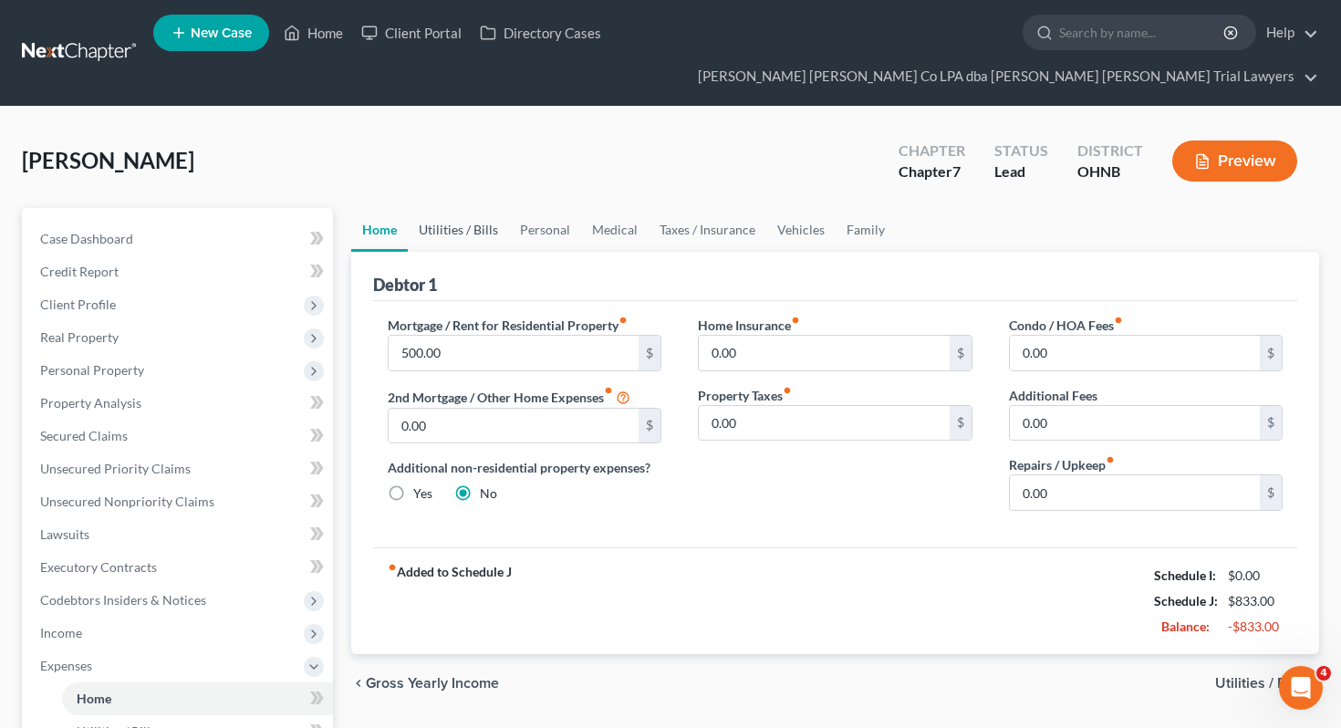
click at [463, 208] on link "Utilities / Bills" at bounding box center [458, 230] width 101 height 44
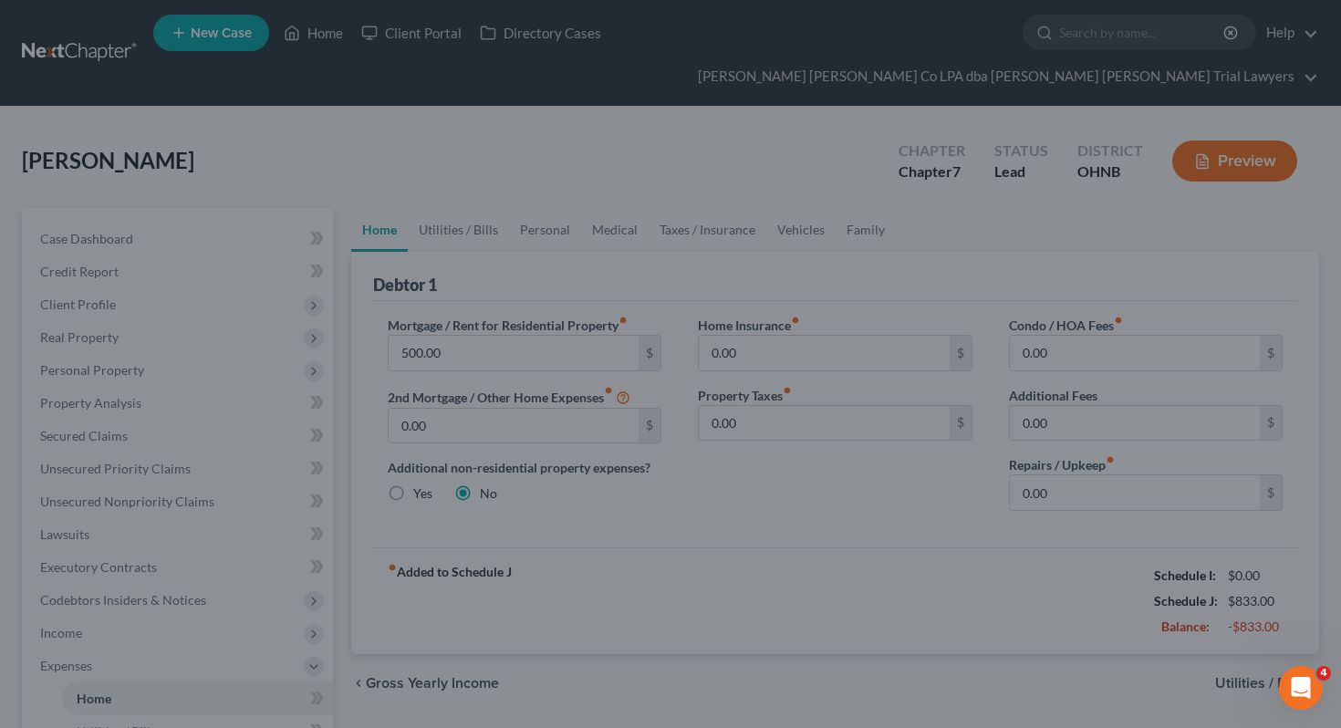
click at [461, 203] on div at bounding box center [670, 364] width 1341 height 728
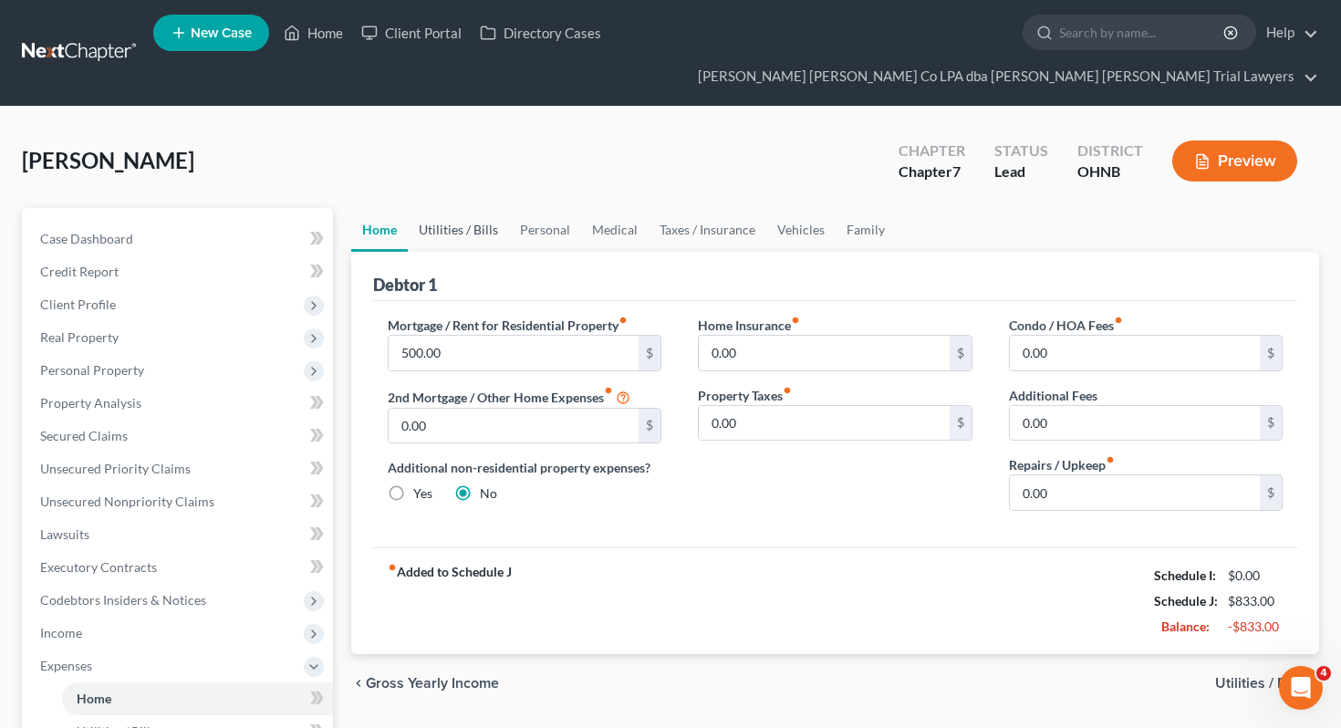
click at [458, 208] on link "Utilities / Bills" at bounding box center [458, 230] width 101 height 44
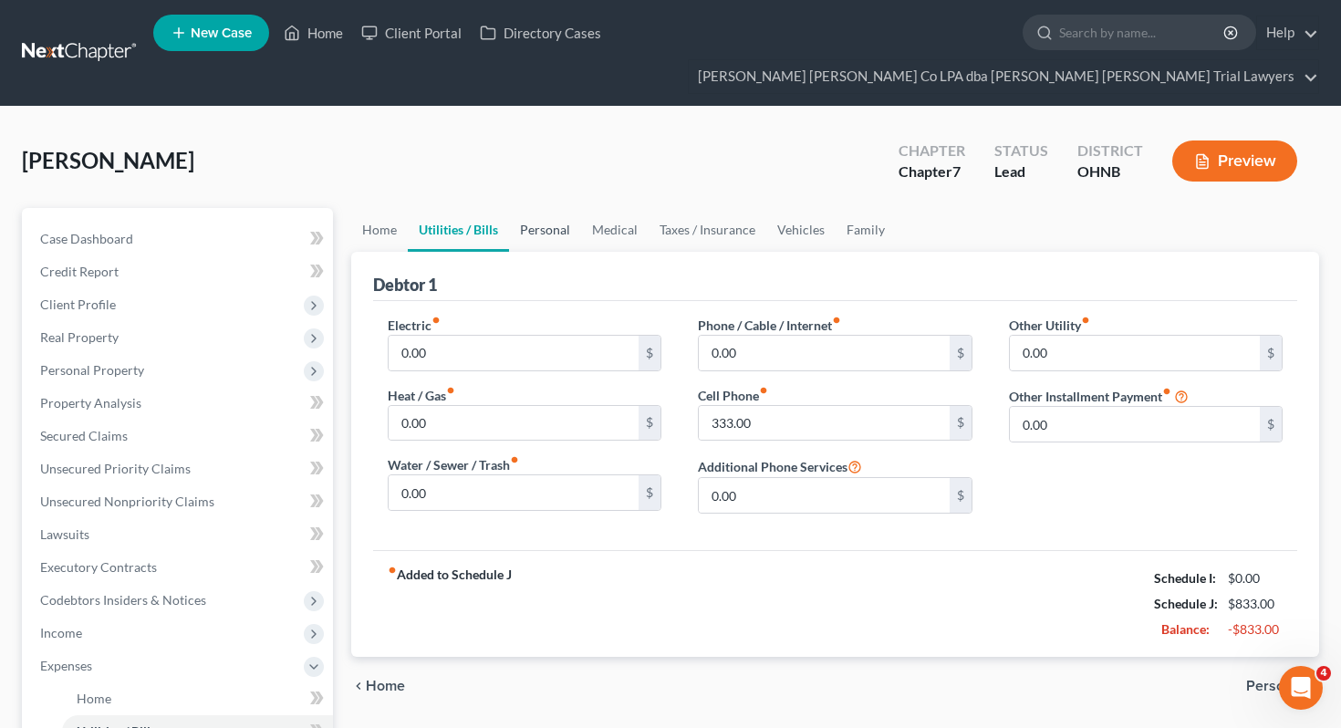
click at [535, 209] on link "Personal" at bounding box center [545, 230] width 72 height 44
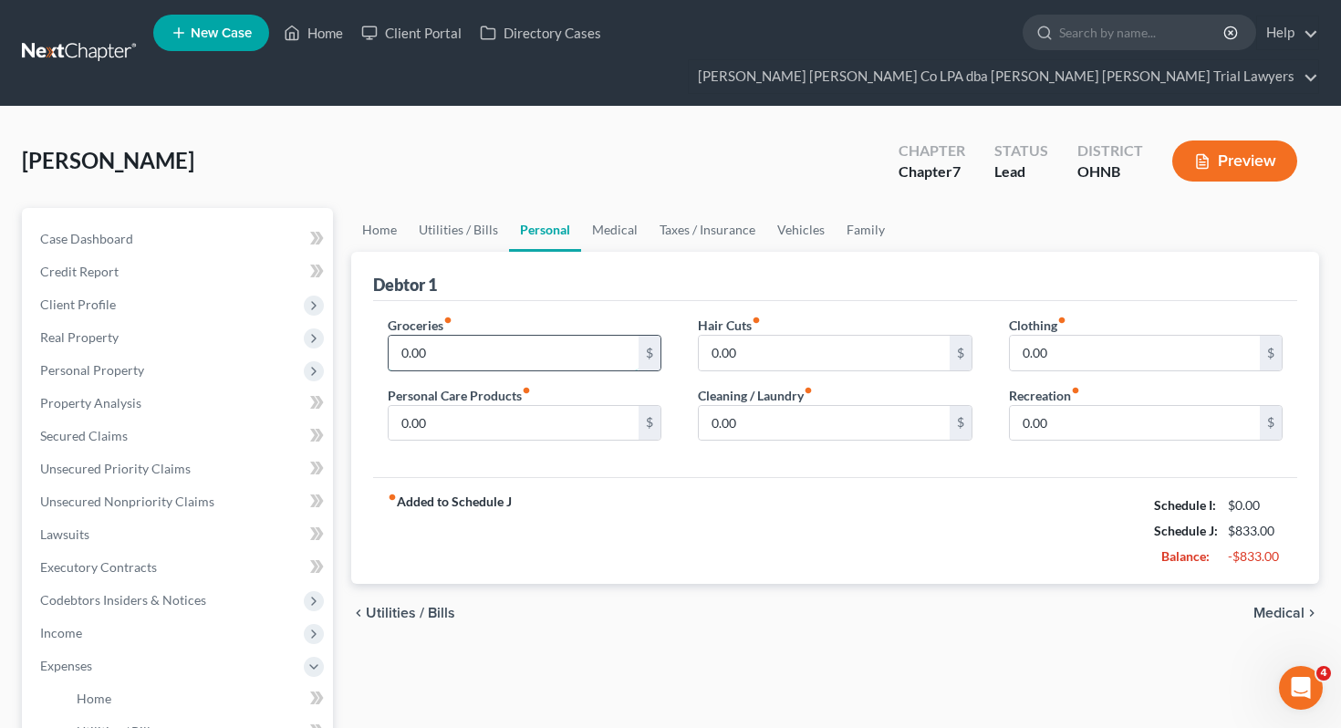
click at [516, 336] on input "0.00" at bounding box center [514, 353] width 251 height 35
type input "100"
click at [532, 477] on div "fiber_manual_record Added to Schedule J Schedule I: $0.00 Schedule J: $933.00 B…" at bounding box center [835, 530] width 925 height 107
click at [508, 406] on input "0.00" at bounding box center [514, 423] width 251 height 35
type input "20"
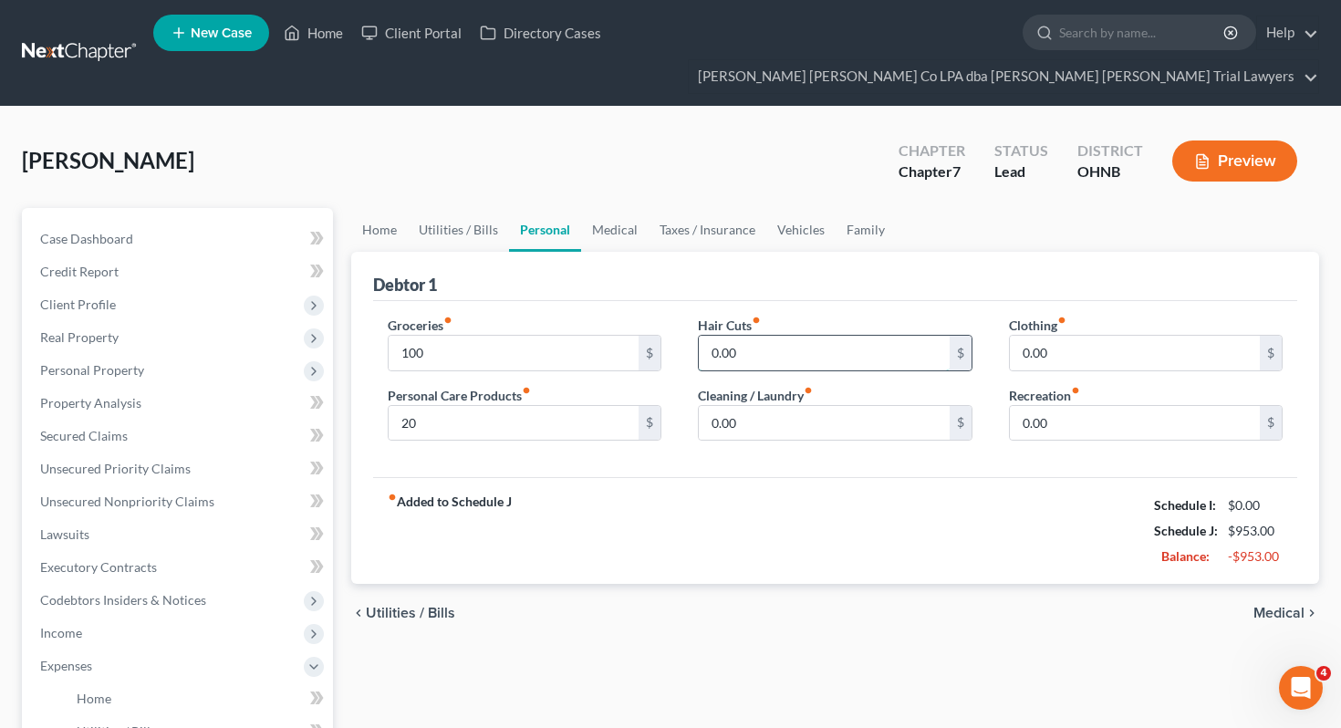
click at [754, 336] on input "0.00" at bounding box center [824, 353] width 251 height 35
type input "20"
click at [776, 406] on input "0.00" at bounding box center [824, 423] width 251 height 35
click at [745, 477] on div "fiber_manual_record Added to Schedule J Schedule I: $0.00 Schedule J: $973.00 B…" at bounding box center [835, 530] width 925 height 107
click at [615, 208] on link "Medical" at bounding box center [615, 230] width 68 height 44
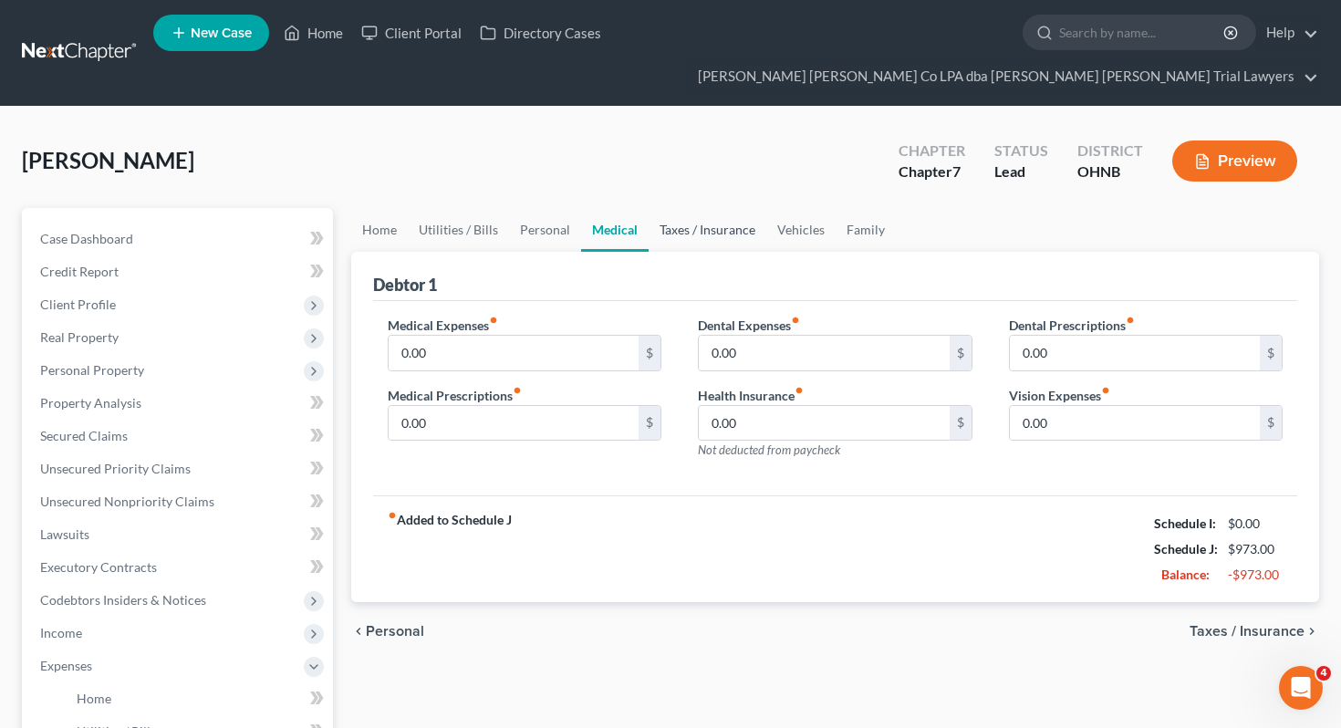
click at [722, 208] on link "Taxes / Insurance" at bounding box center [708, 230] width 118 height 44
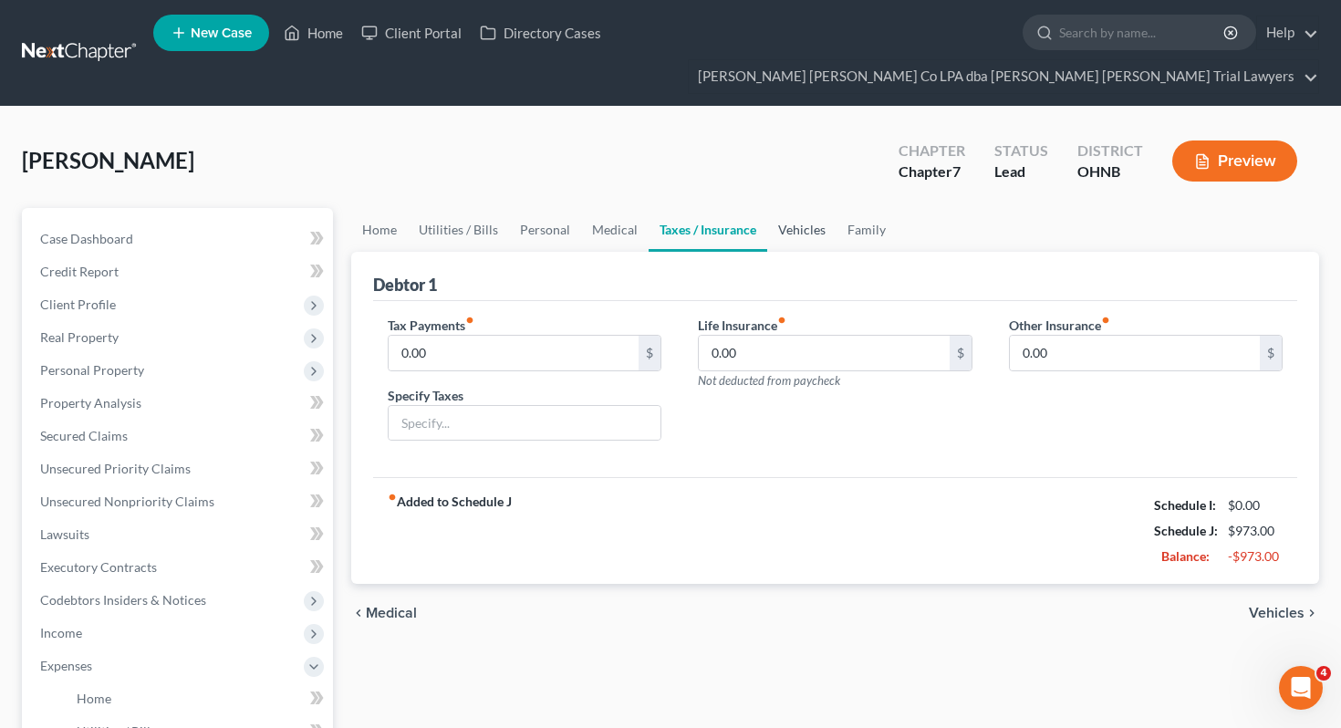
click at [781, 208] on link "Vehicles" at bounding box center [801, 230] width 69 height 44
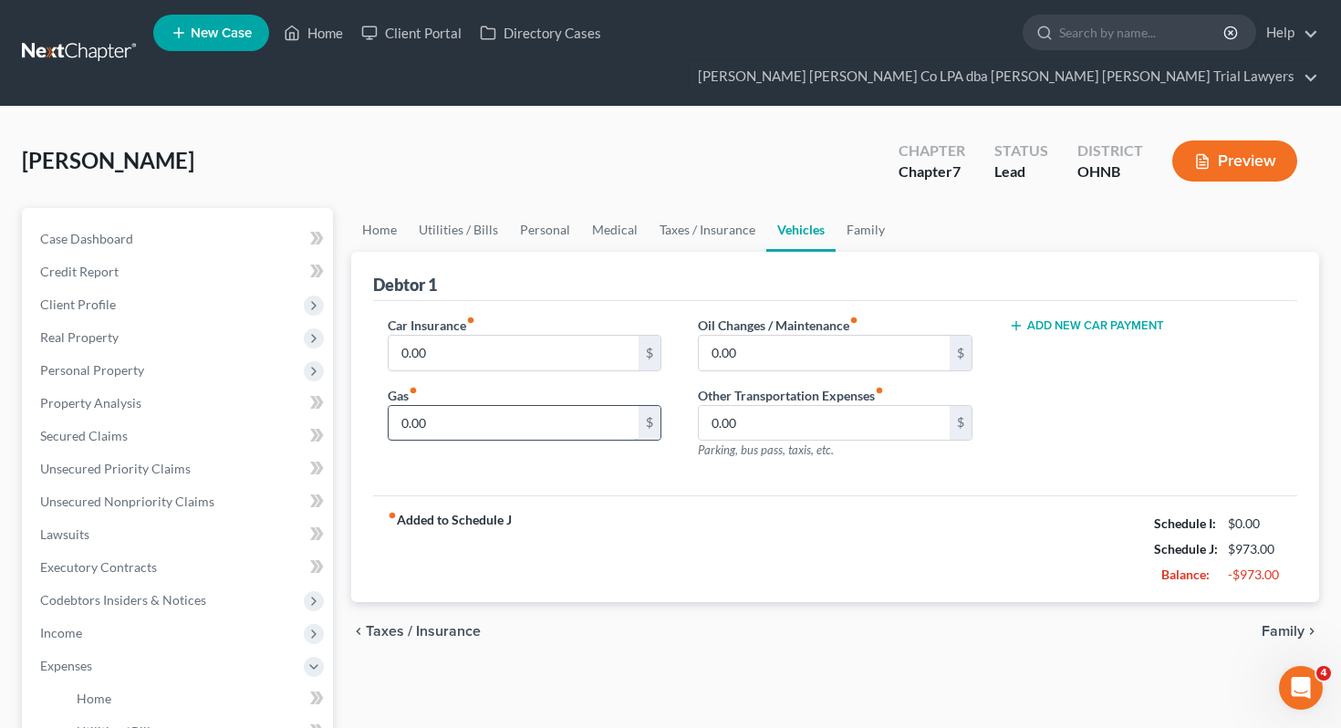
click at [586, 406] on input "0.00" at bounding box center [514, 423] width 251 height 35
type input "50"
click at [837, 336] on input "0.00" at bounding box center [824, 353] width 251 height 35
click at [774, 495] on div "fiber_manual_record Added to Schedule J Schedule I: $0.00 Schedule J: $1,023.00…" at bounding box center [835, 548] width 925 height 107
click at [785, 336] on input "0.00" at bounding box center [824, 353] width 251 height 35
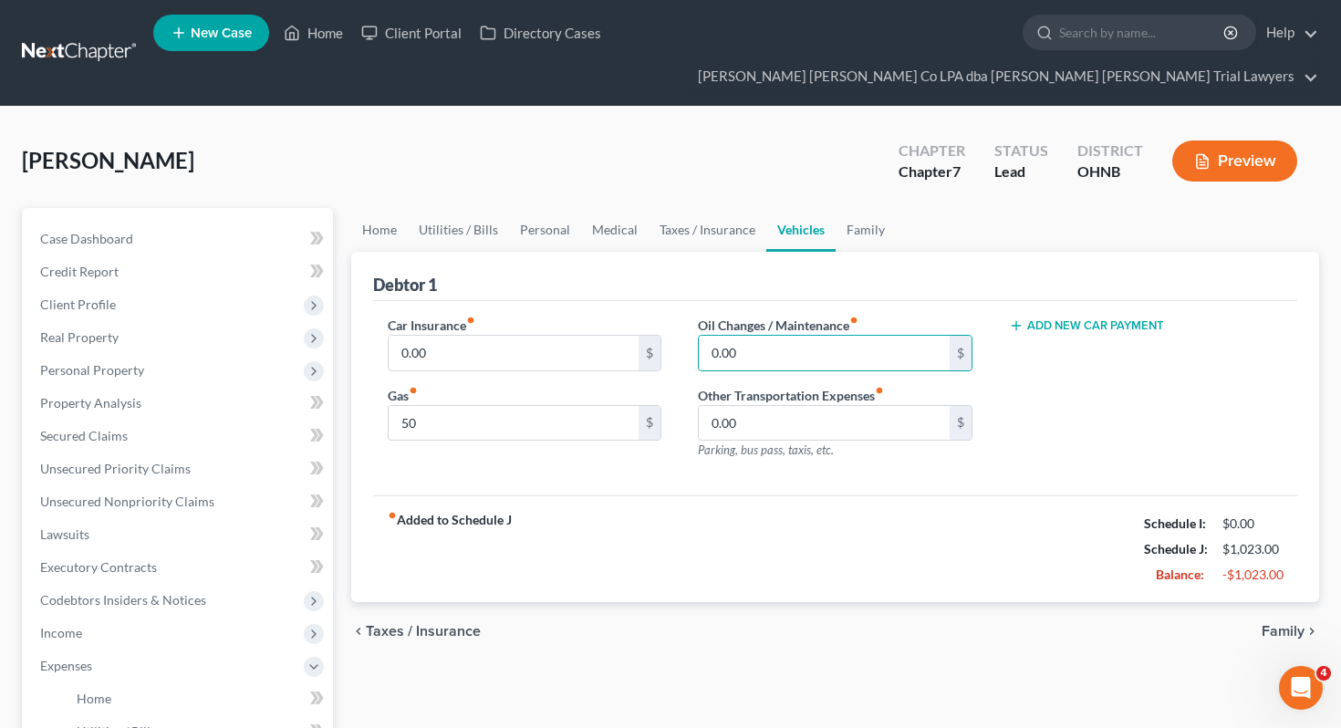
click at [687, 507] on div "fiber_manual_record Added to Schedule J Schedule I: $0.00 Schedule J: $1,023.00…" at bounding box center [835, 548] width 925 height 107
click at [856, 208] on link "Family" at bounding box center [866, 230] width 60 height 44
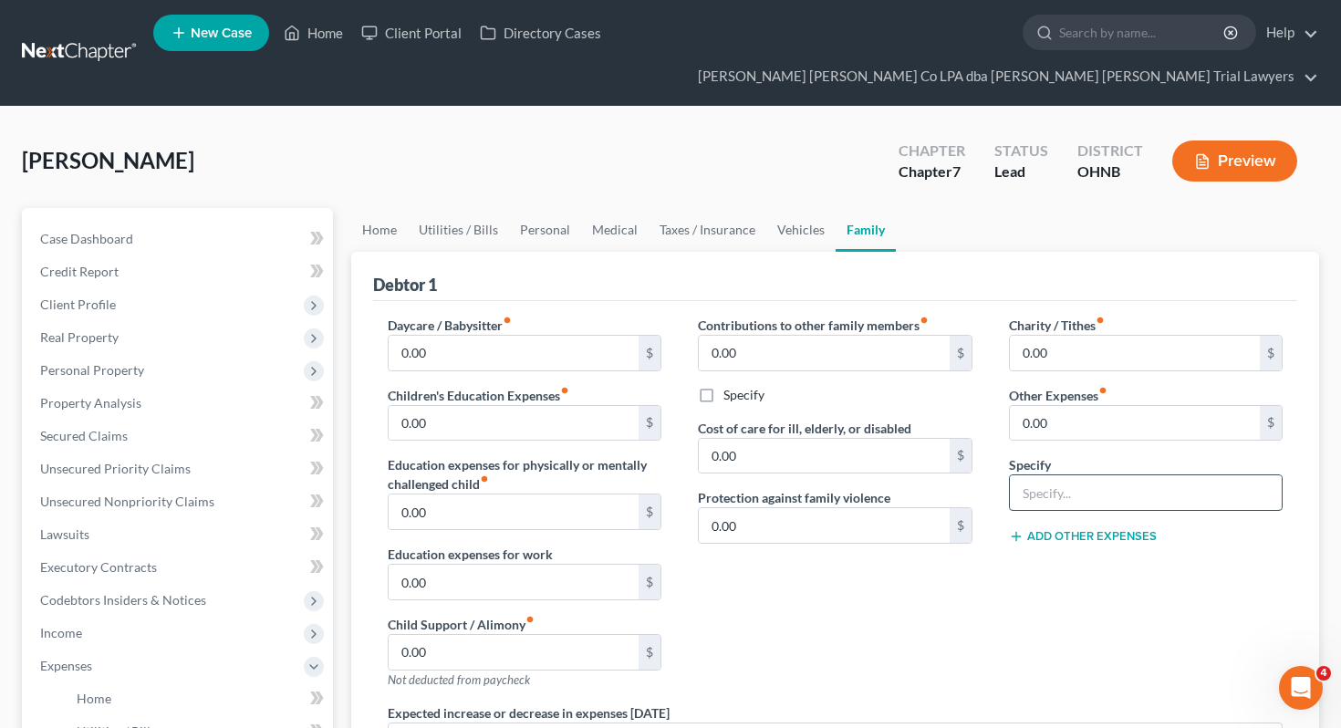
click at [1028, 475] on input "text" at bounding box center [1146, 492] width 273 height 35
type input "Pet Expense"
click at [1069, 406] on input "0.00" at bounding box center [1135, 423] width 251 height 35
type input "20"
click at [961, 571] on div "Contributions to other family members fiber_manual_record 0.00 $ Specify Cost o…" at bounding box center [835, 510] width 311 height 388
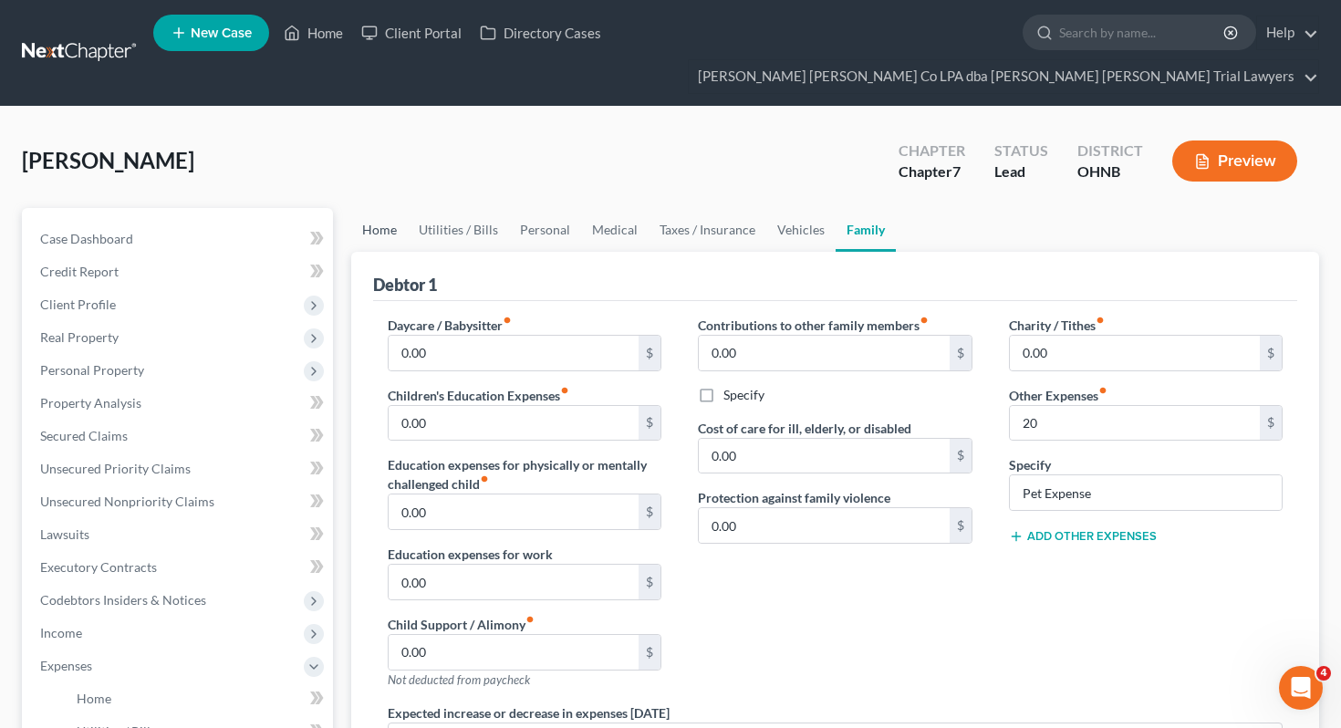
click at [368, 208] on link "Home" at bounding box center [379, 230] width 57 height 44
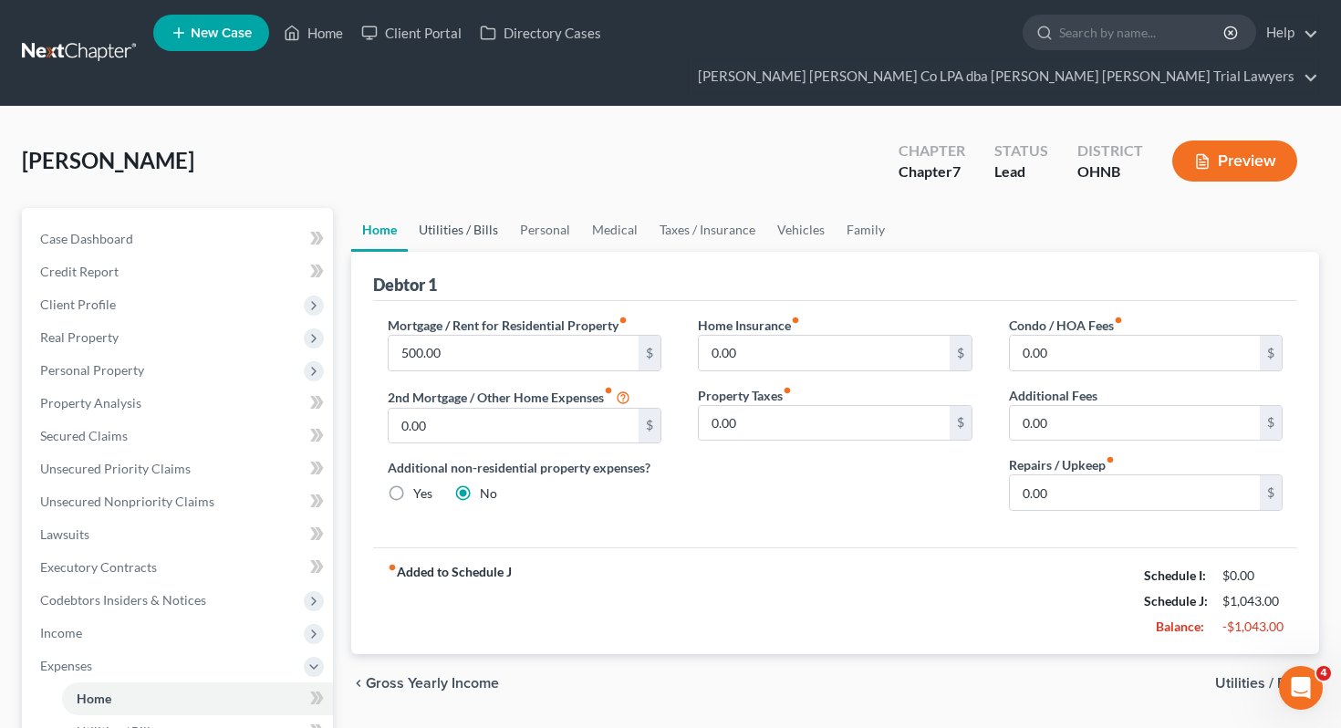
click at [452, 208] on link "Utilities / Bills" at bounding box center [458, 230] width 101 height 44
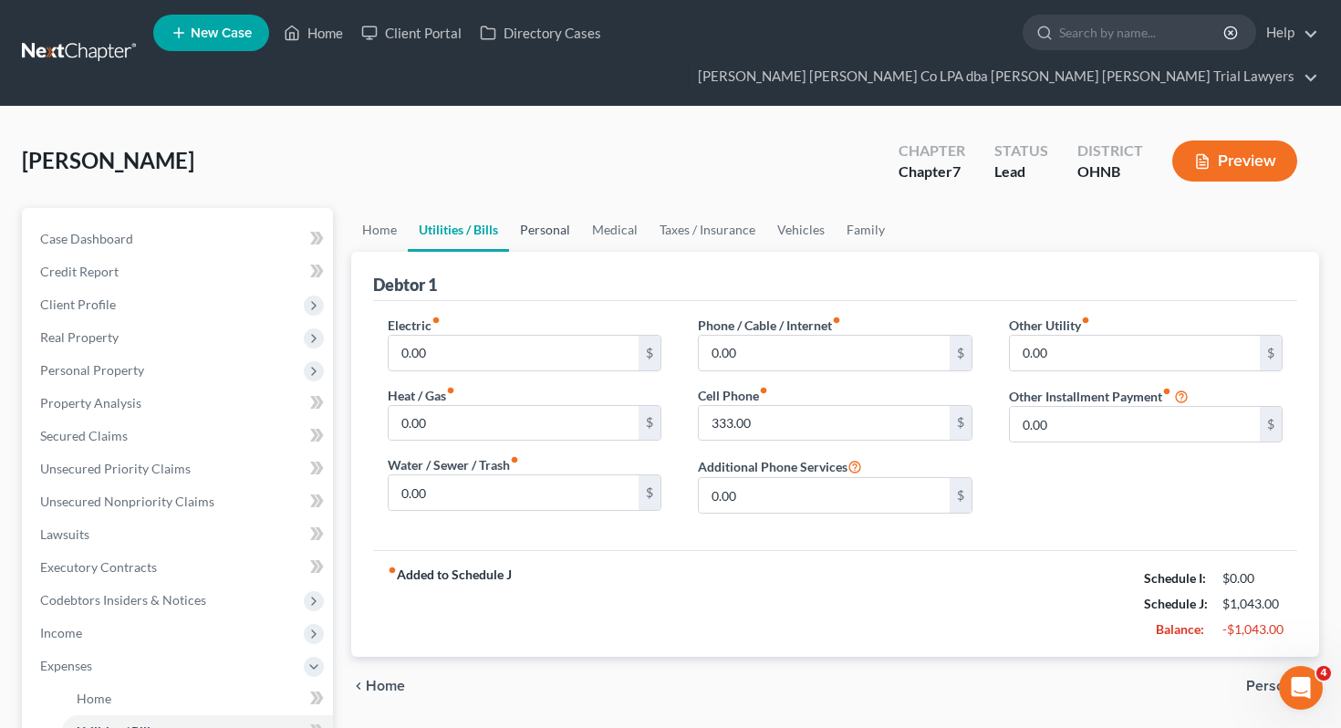
click at [535, 208] on link "Personal" at bounding box center [545, 230] width 72 height 44
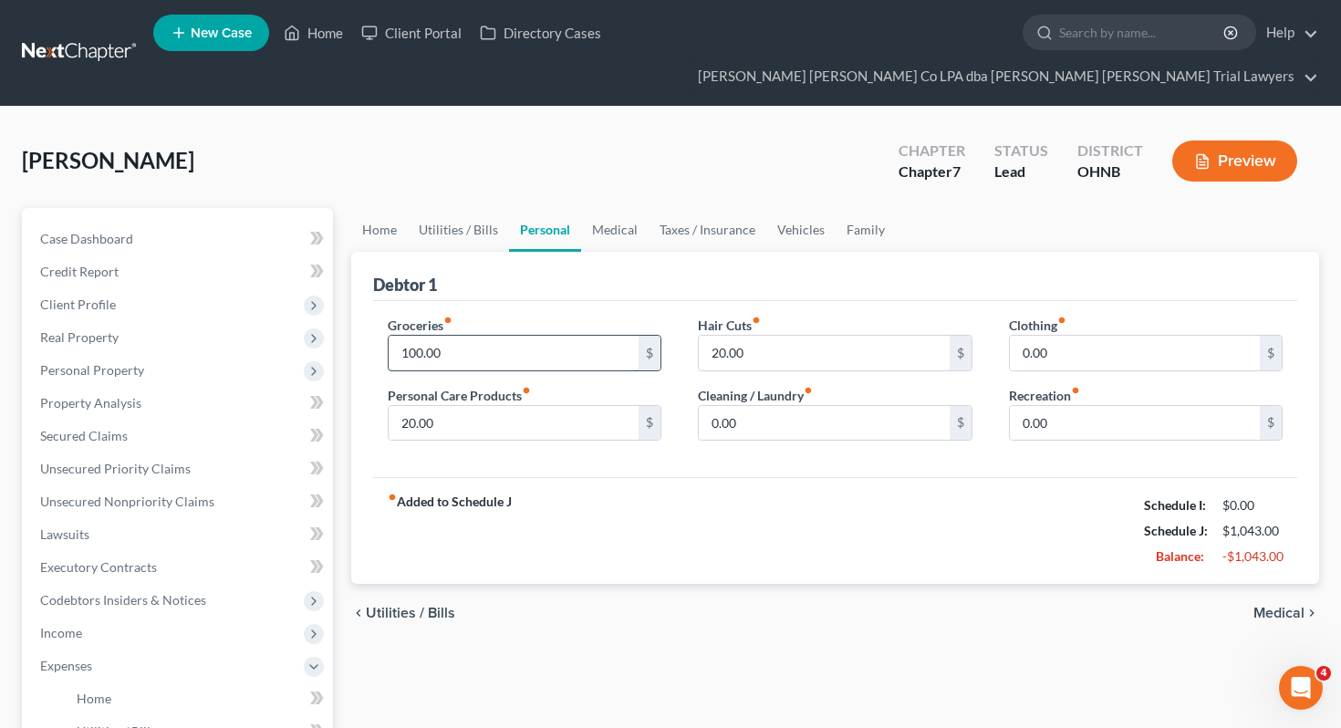
click at [460, 336] on input "100.00" at bounding box center [514, 353] width 251 height 35
type input "50"
click at [490, 259] on div "Debtor 1" at bounding box center [835, 276] width 925 height 49
click at [473, 208] on link "Utilities / Bills" at bounding box center [458, 230] width 101 height 44
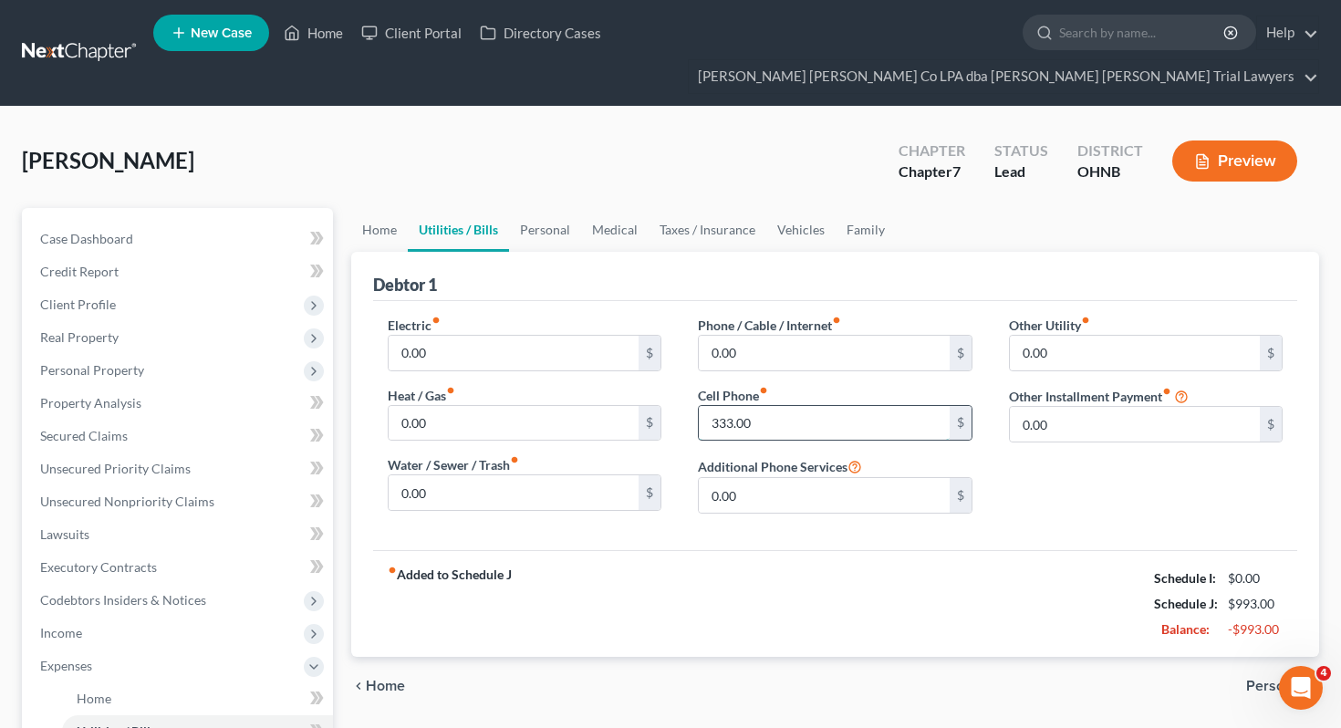
click at [783, 406] on input "333.00" at bounding box center [824, 423] width 251 height 35
type input "250"
click at [733, 581] on div "fiber_manual_record Added to Schedule J Schedule I: $0.00 Schedule J: $910.00 B…" at bounding box center [835, 603] width 925 height 107
click at [376, 208] on link "Home" at bounding box center [379, 230] width 57 height 44
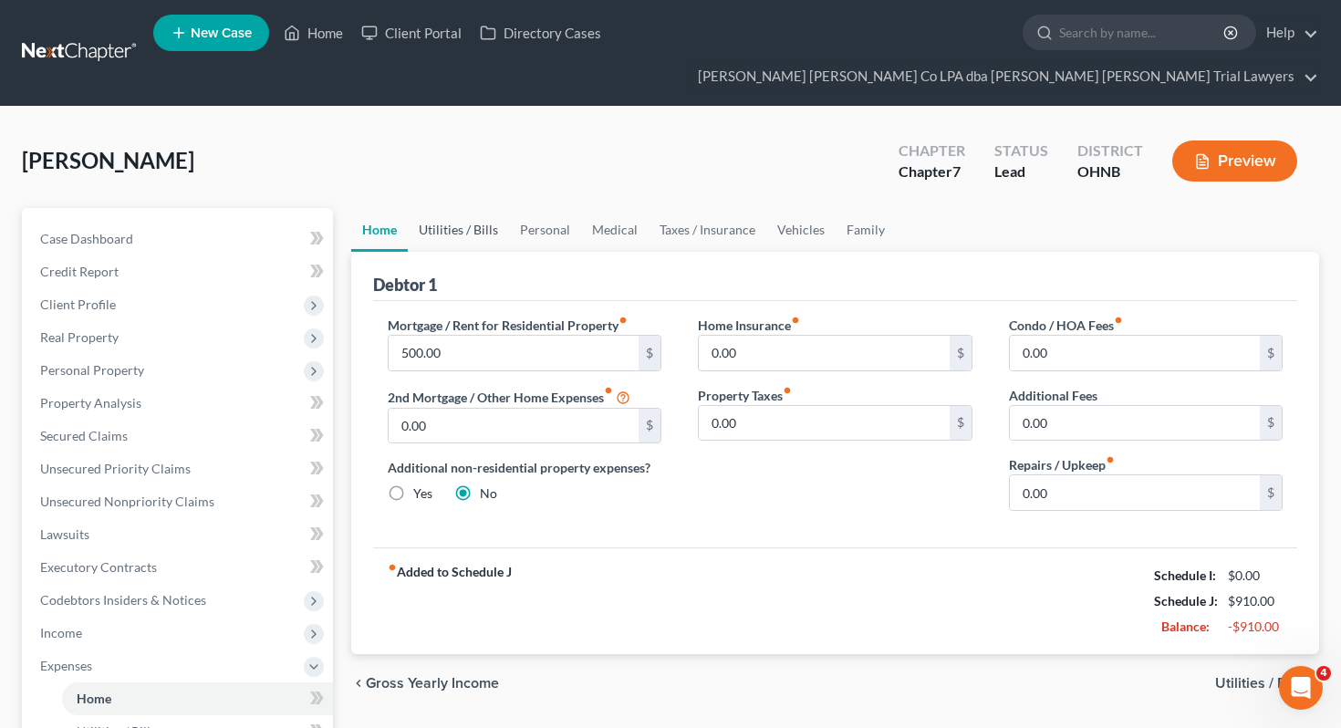
click at [467, 208] on link "Utilities / Bills" at bounding box center [458, 230] width 101 height 44
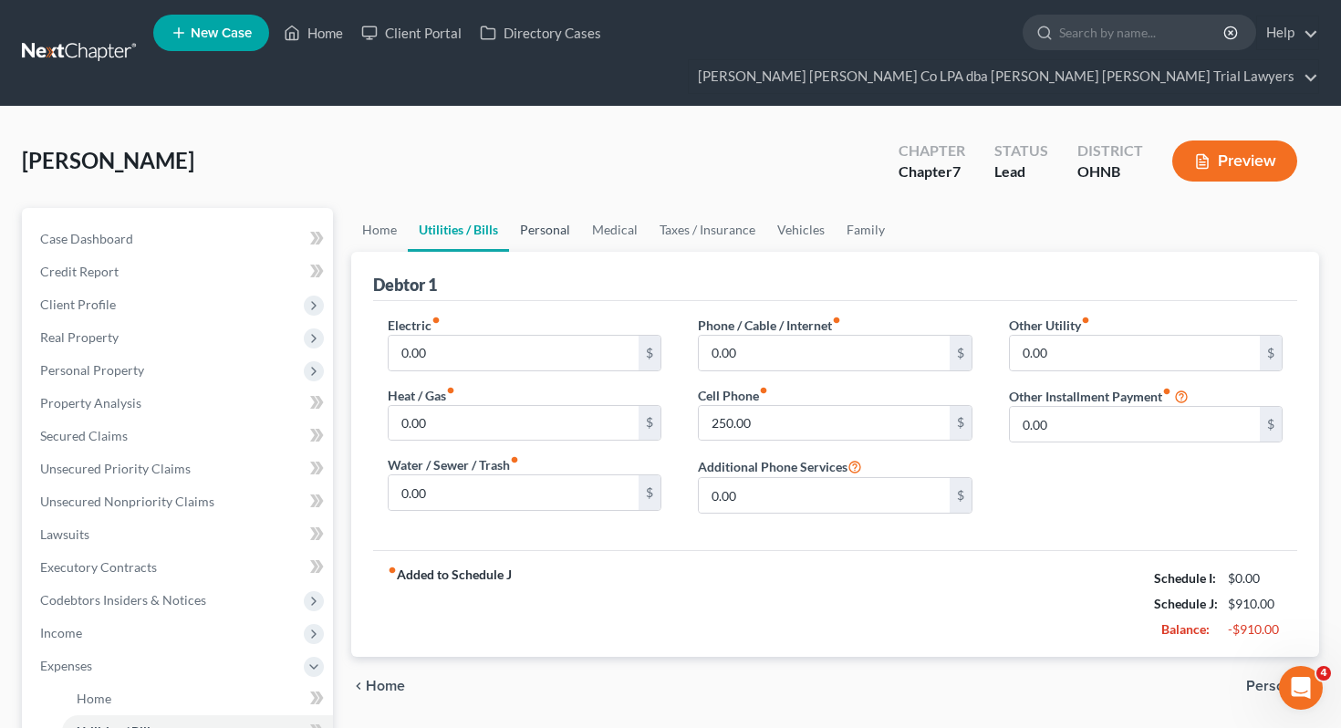
click at [544, 208] on link "Personal" at bounding box center [545, 230] width 72 height 44
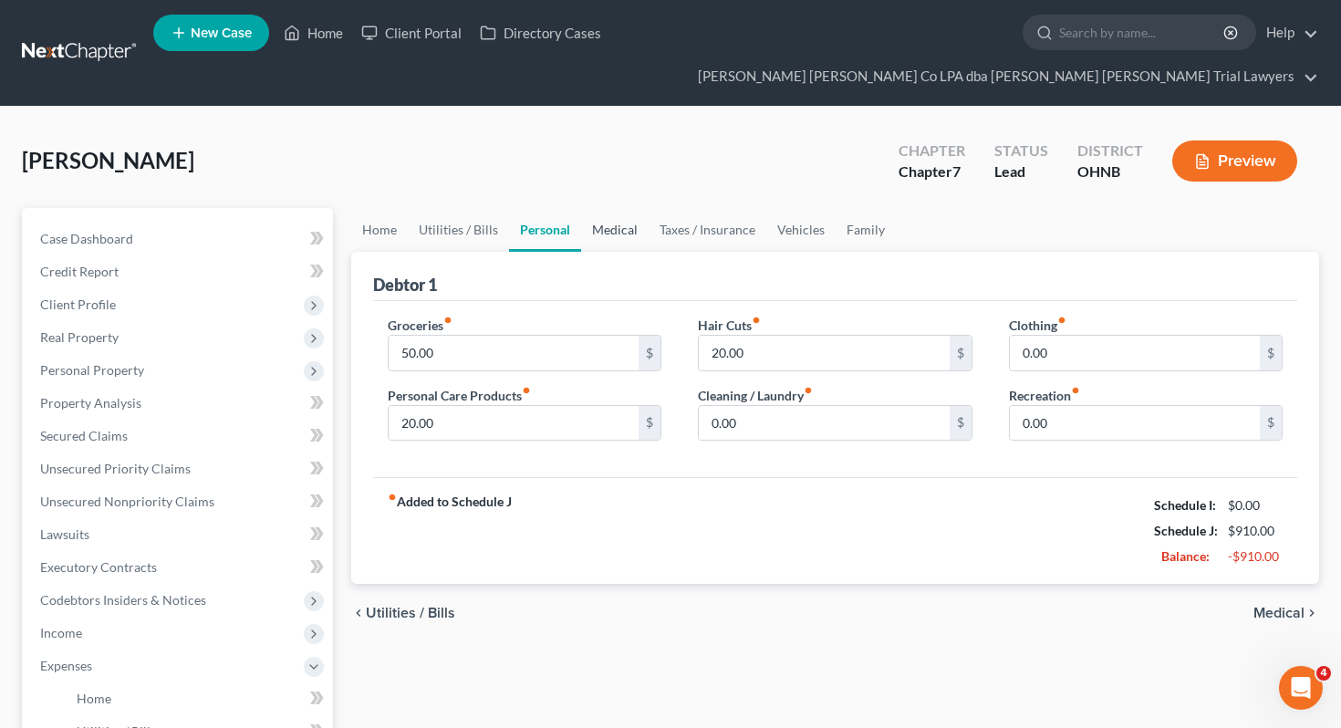
click at [613, 208] on link "Medical" at bounding box center [615, 230] width 68 height 44
